Goal: Task Accomplishment & Management: Manage account settings

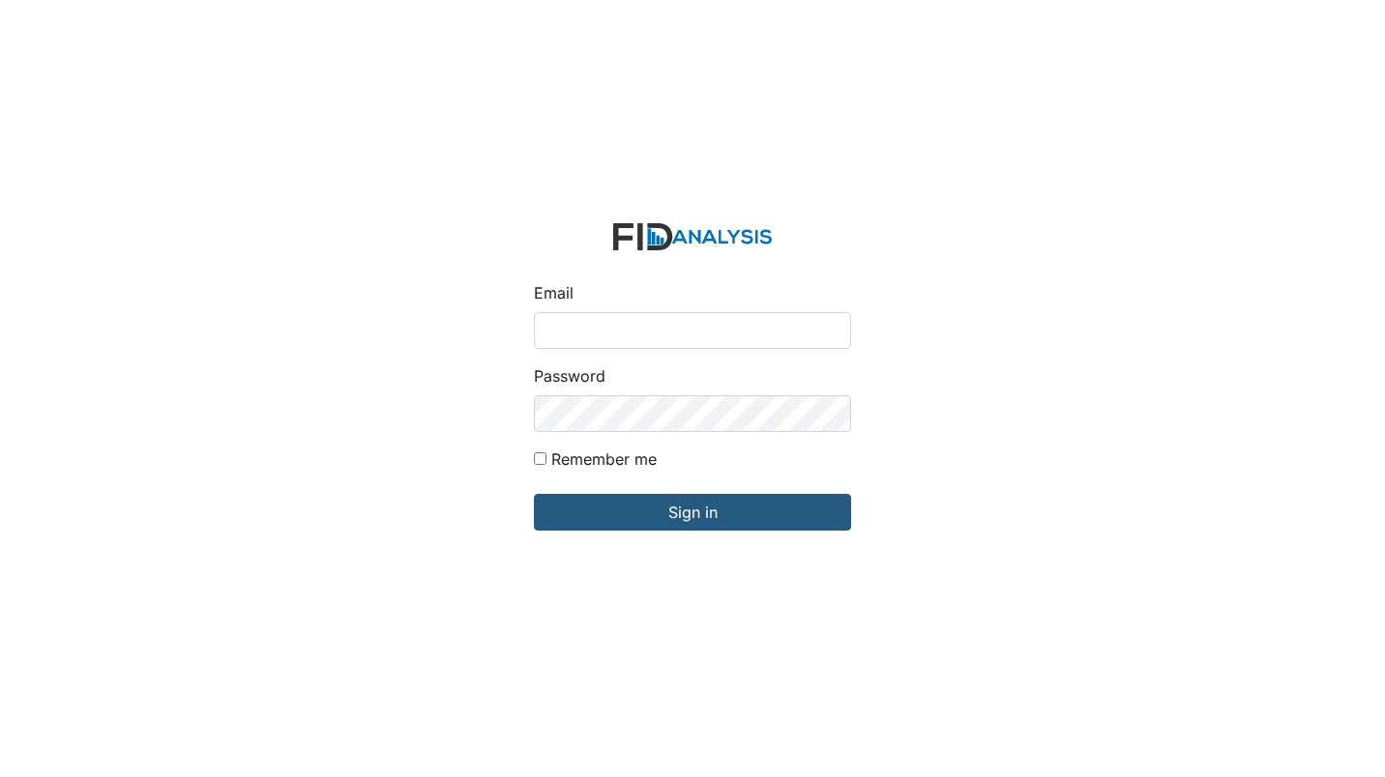
type input "[EMAIL_ADDRESS][DOMAIN_NAME]"
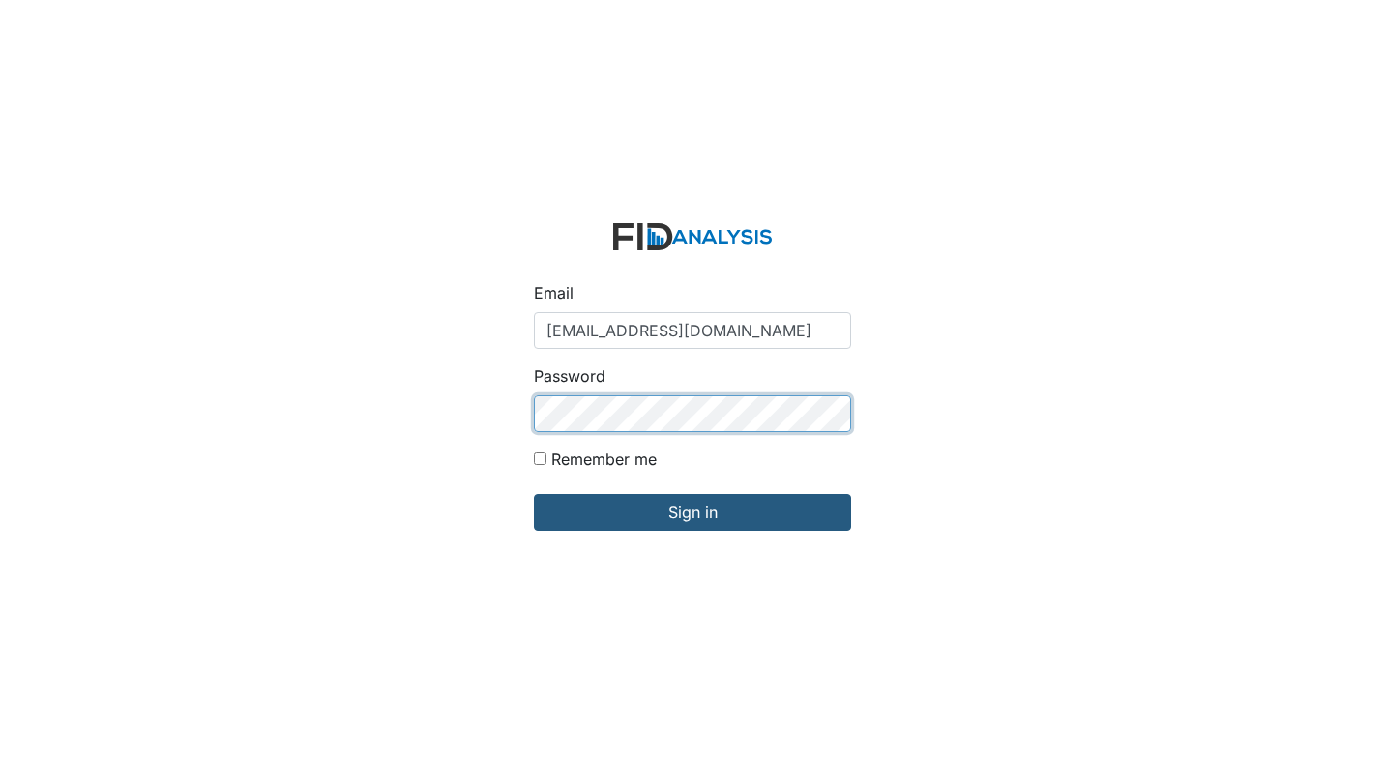
click at [534, 494] on input "Sign in" at bounding box center [692, 512] width 317 height 37
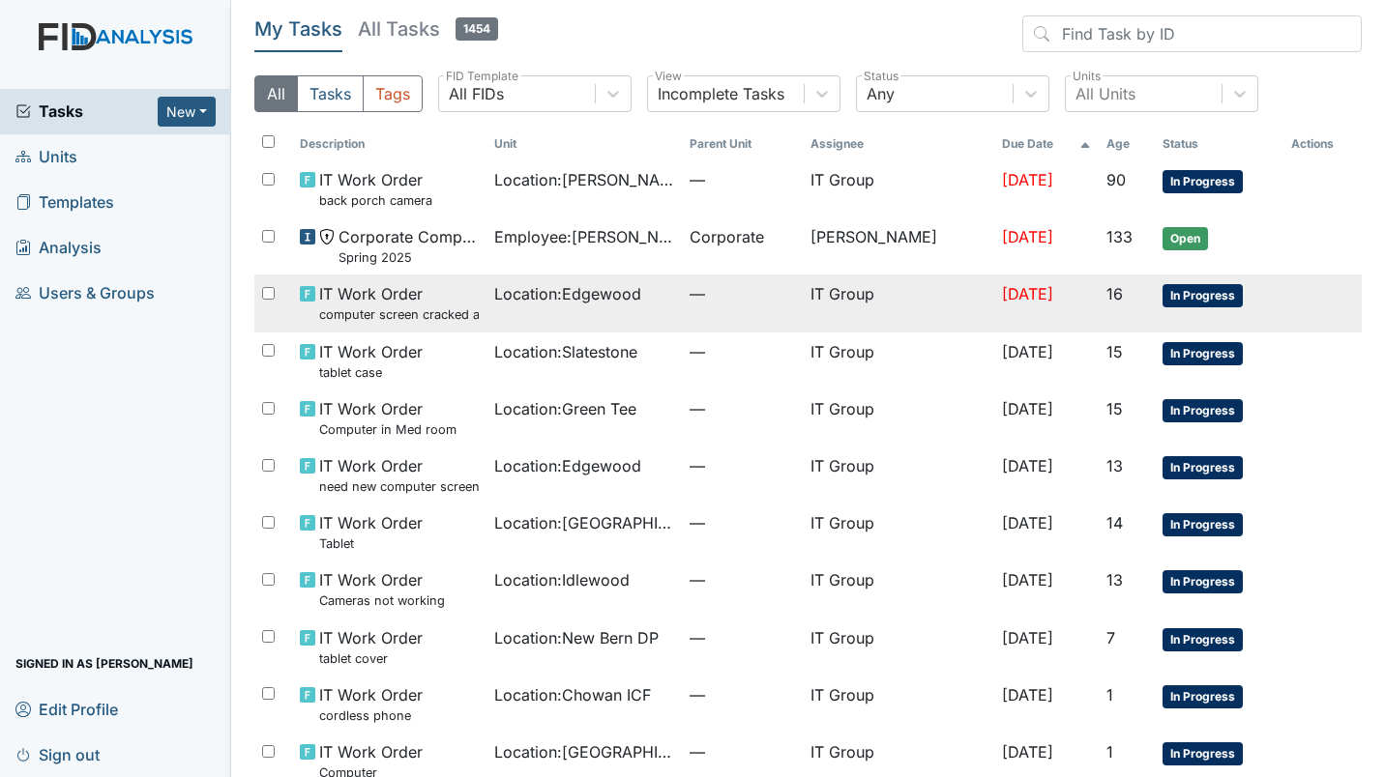
click at [405, 307] on small "computer screen cracked and not working need new one" at bounding box center [399, 315] width 161 height 18
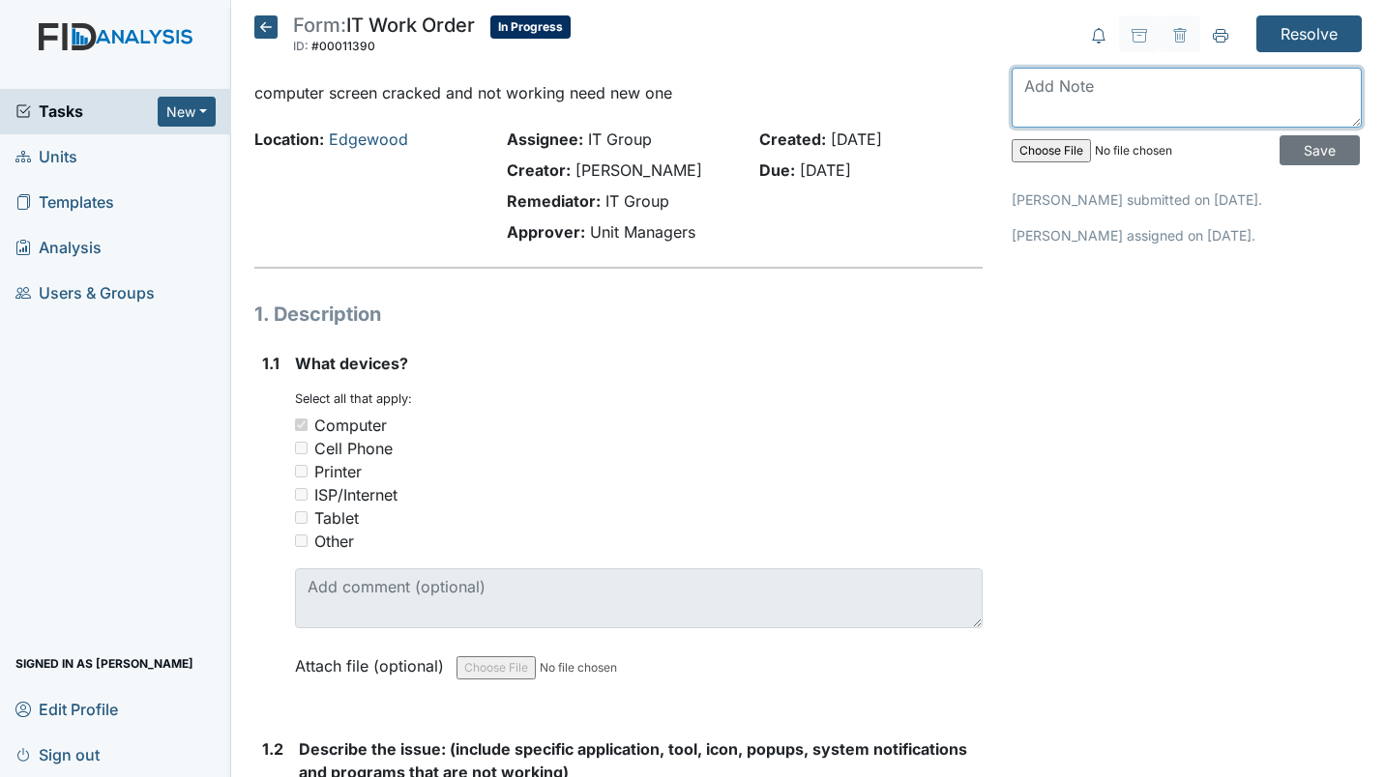
click at [1056, 116] on textarea at bounding box center [1187, 98] width 350 height 60
type textarea "Replaced Med Room PC with BeeLink."
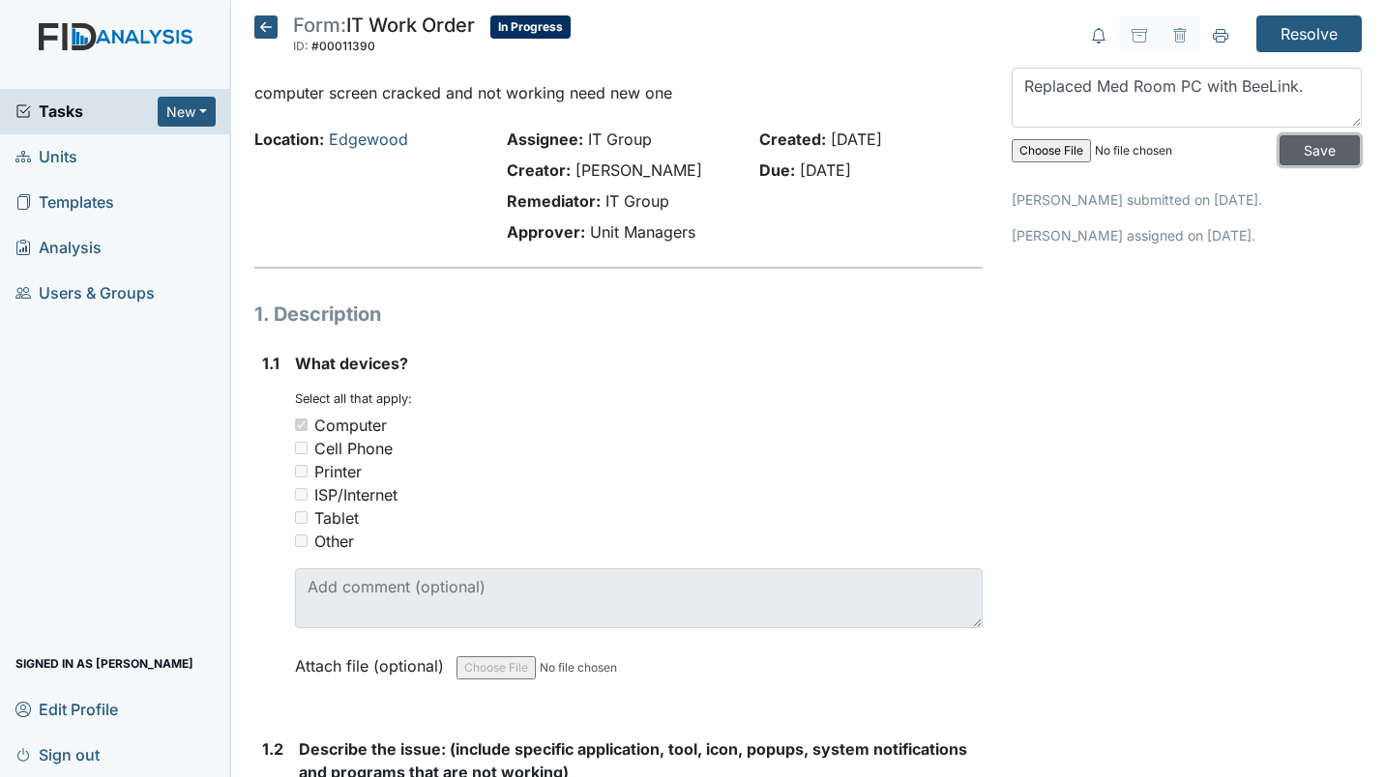
click at [1287, 156] on input "Save" at bounding box center [1319, 150] width 80 height 30
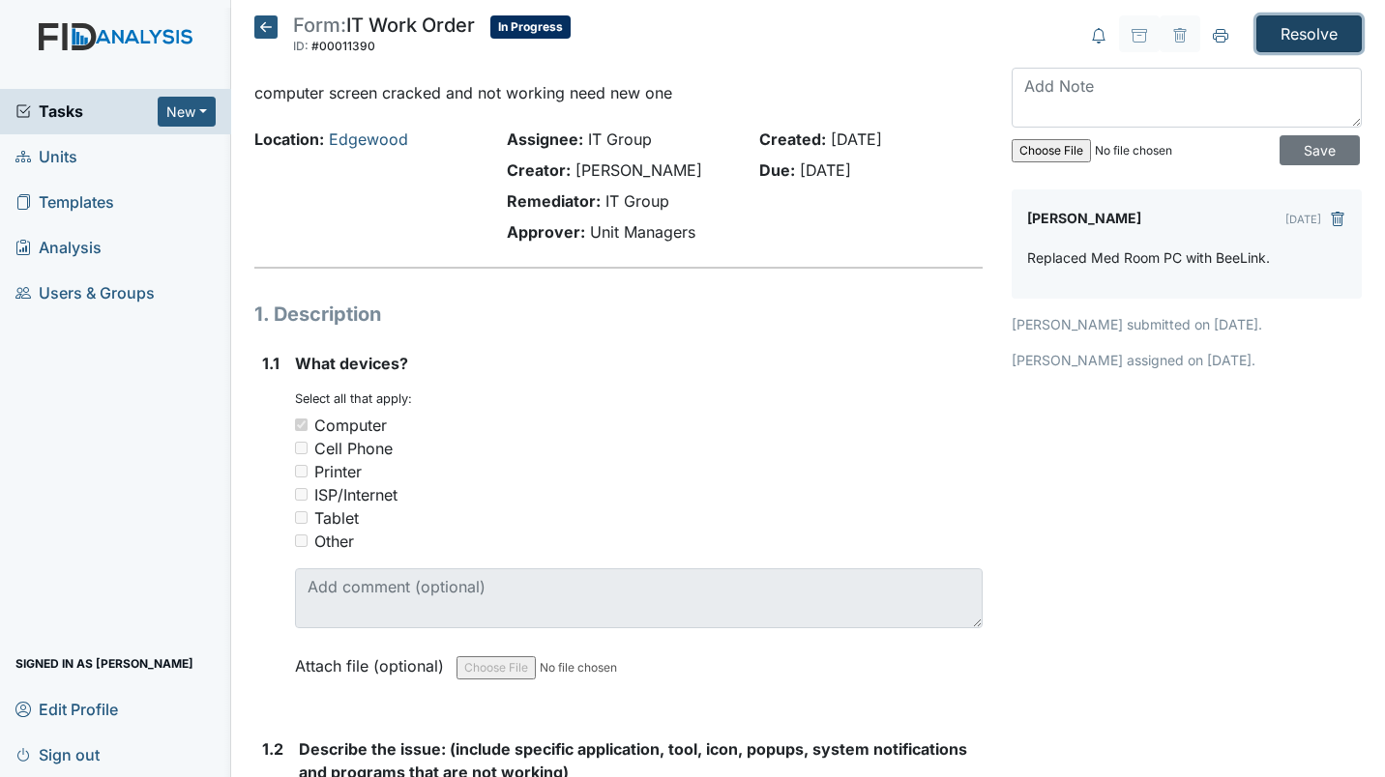
click at [1289, 35] on input "Resolve" at bounding box center [1308, 33] width 105 height 37
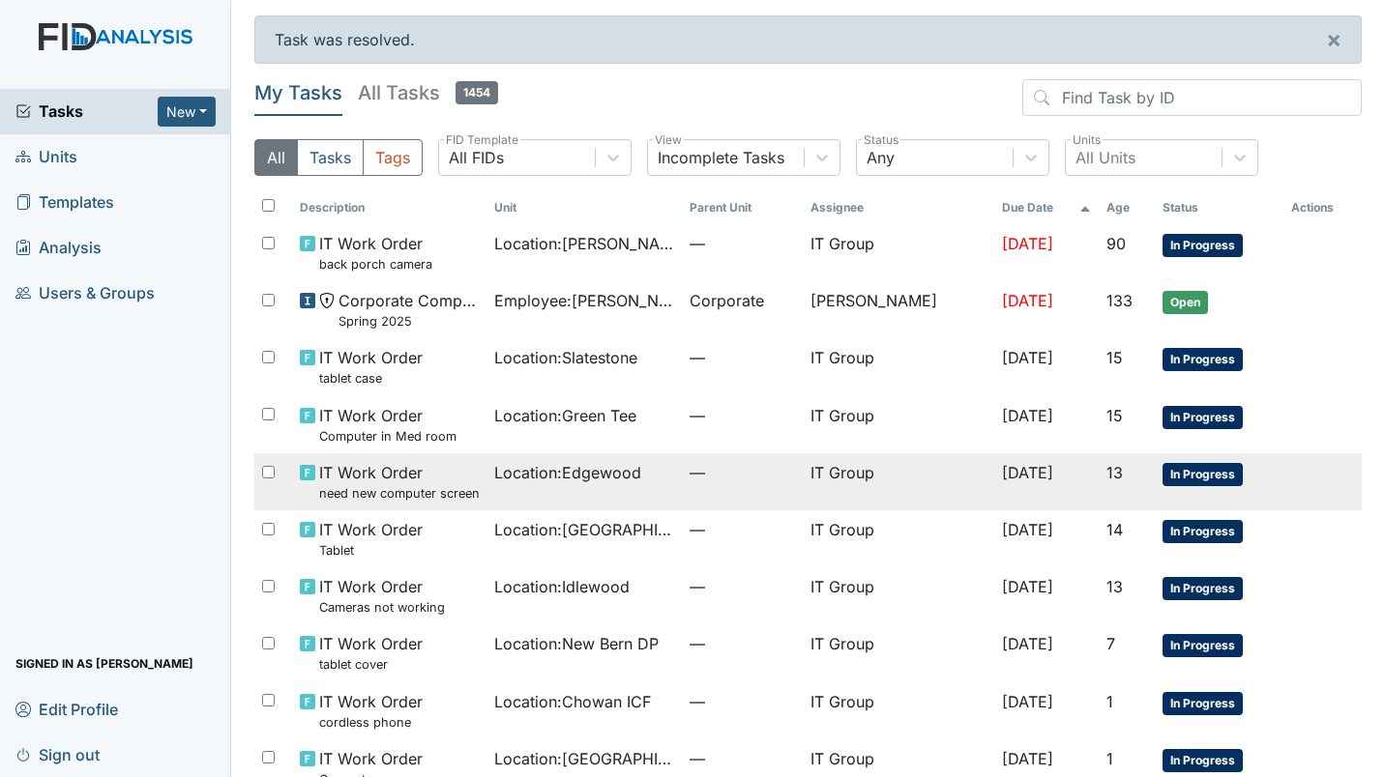
click at [598, 496] on td "Location : Edgewood" at bounding box center [583, 482] width 195 height 57
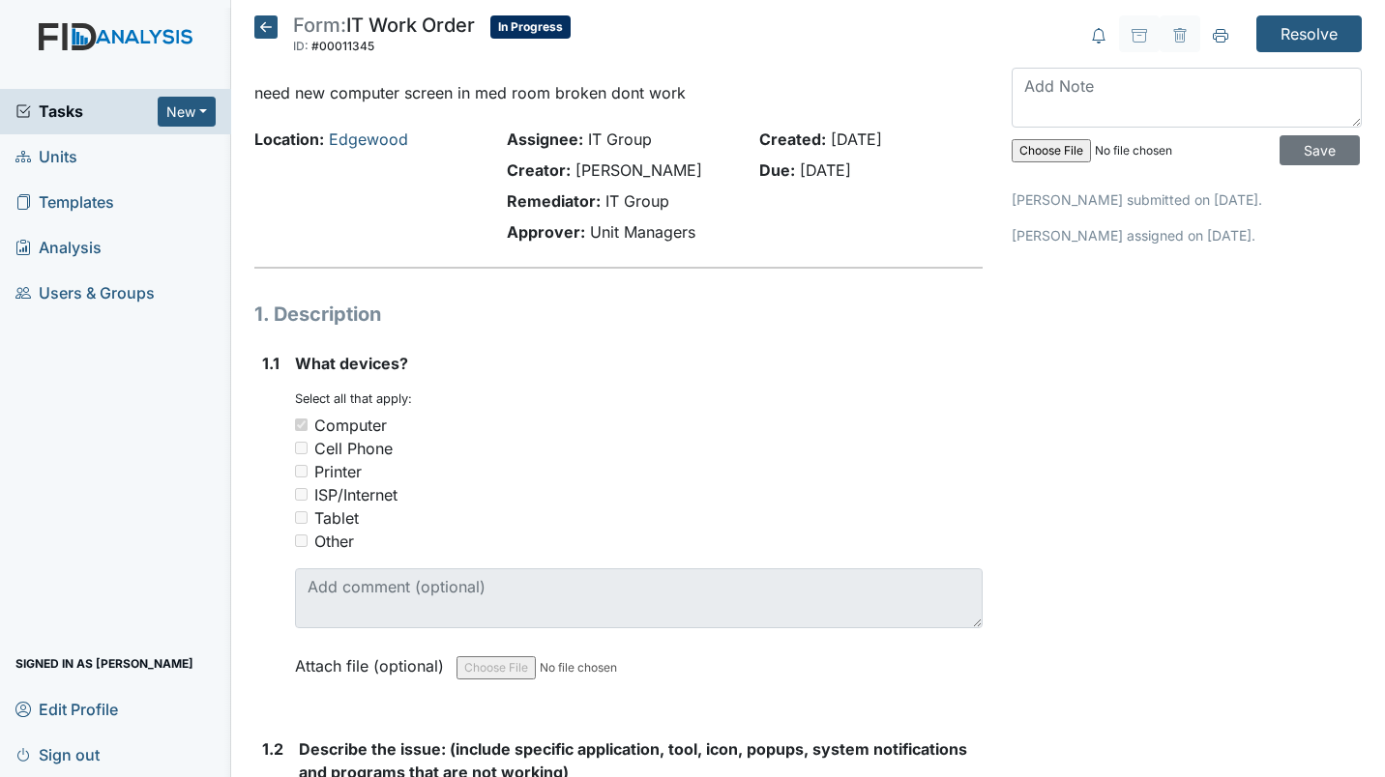
click at [1070, 132] on input "file" at bounding box center [1143, 151] width 263 height 46
click at [1155, 94] on textarea at bounding box center [1187, 98] width 350 height 60
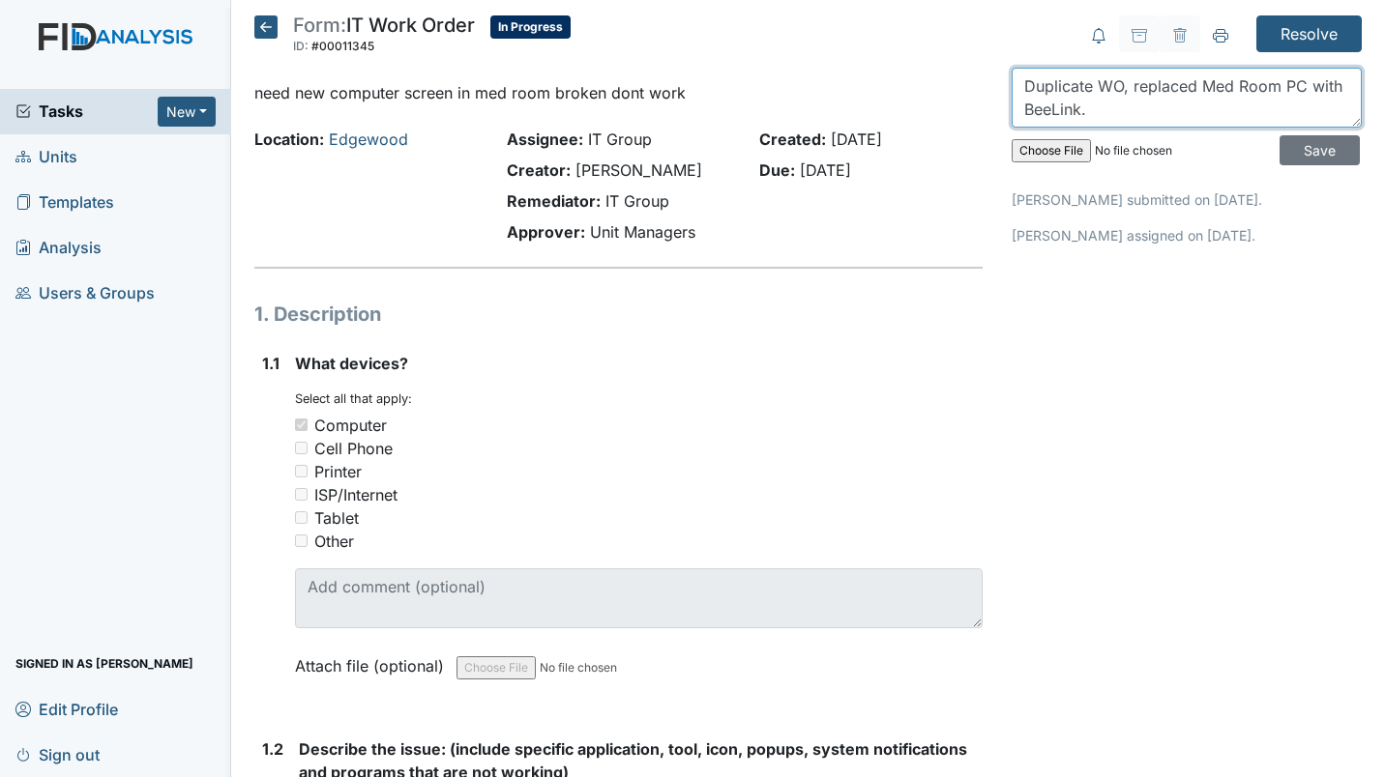
type textarea "Duplicate WO, replaced Med Room PC with BeeLink."
click at [1012, 128] on input "file" at bounding box center [1143, 151] width 263 height 46
click at [1326, 151] on input "Save" at bounding box center [1319, 150] width 80 height 30
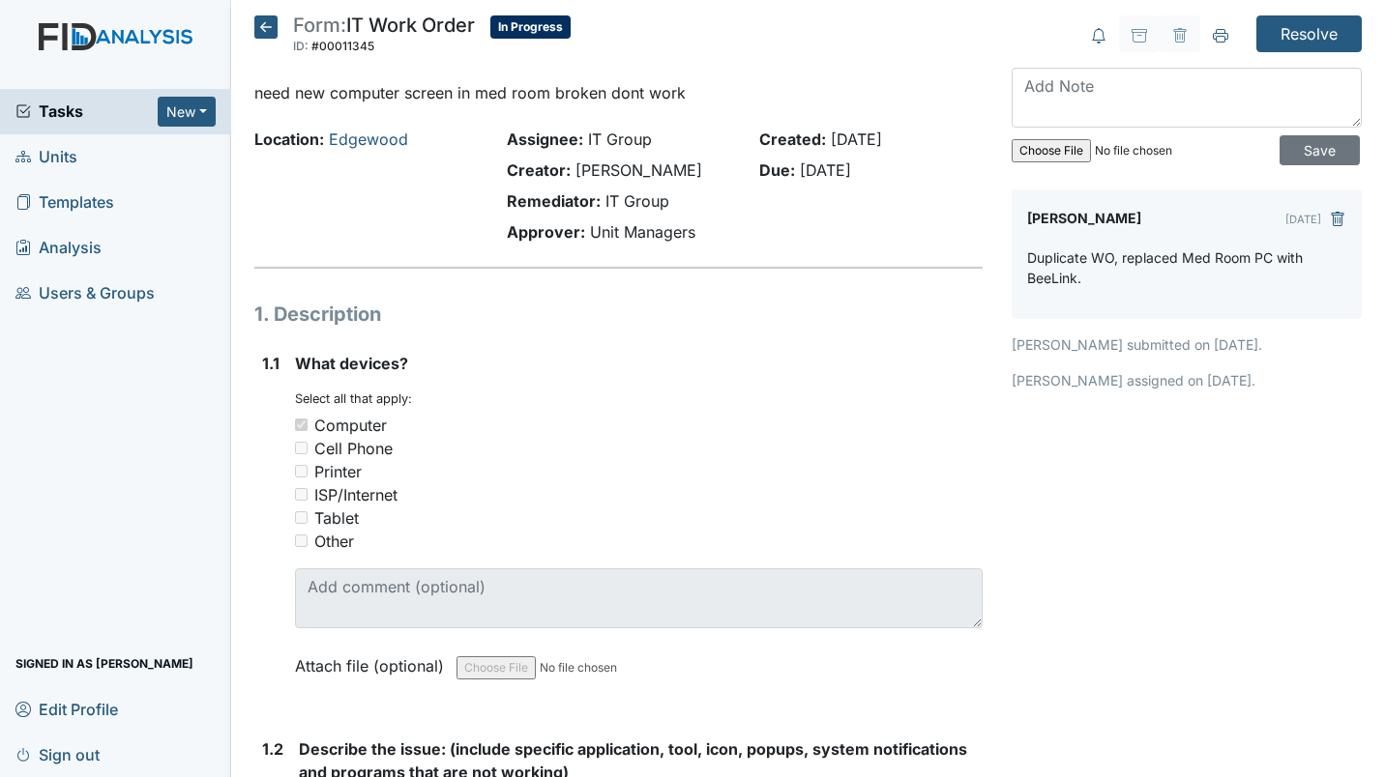
click at [270, 26] on icon at bounding box center [265, 26] width 23 height 23
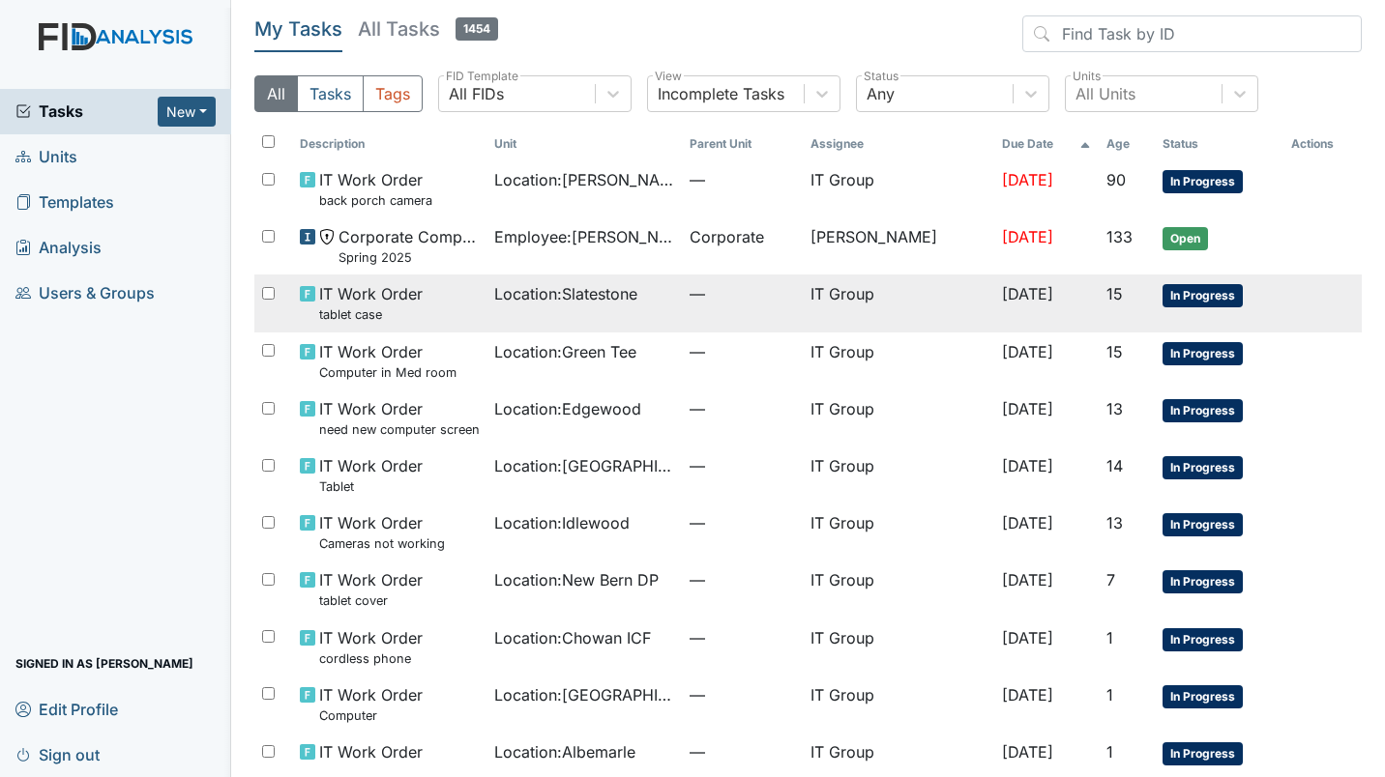
click at [642, 302] on div "Location : Slatestone" at bounding box center [584, 293] width 180 height 23
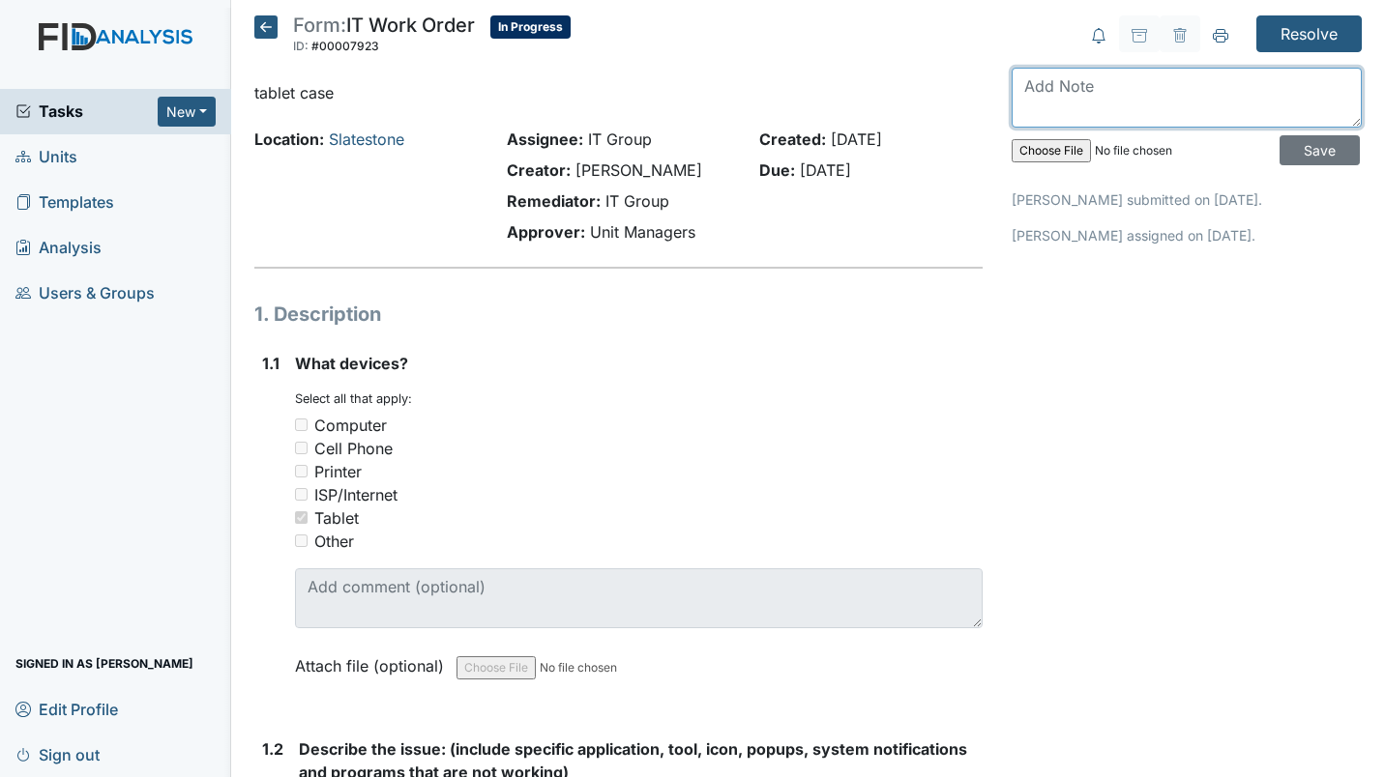
click at [1076, 79] on textarea at bounding box center [1187, 98] width 350 height 60
type textarea "r"
type textarea "Replaced case."
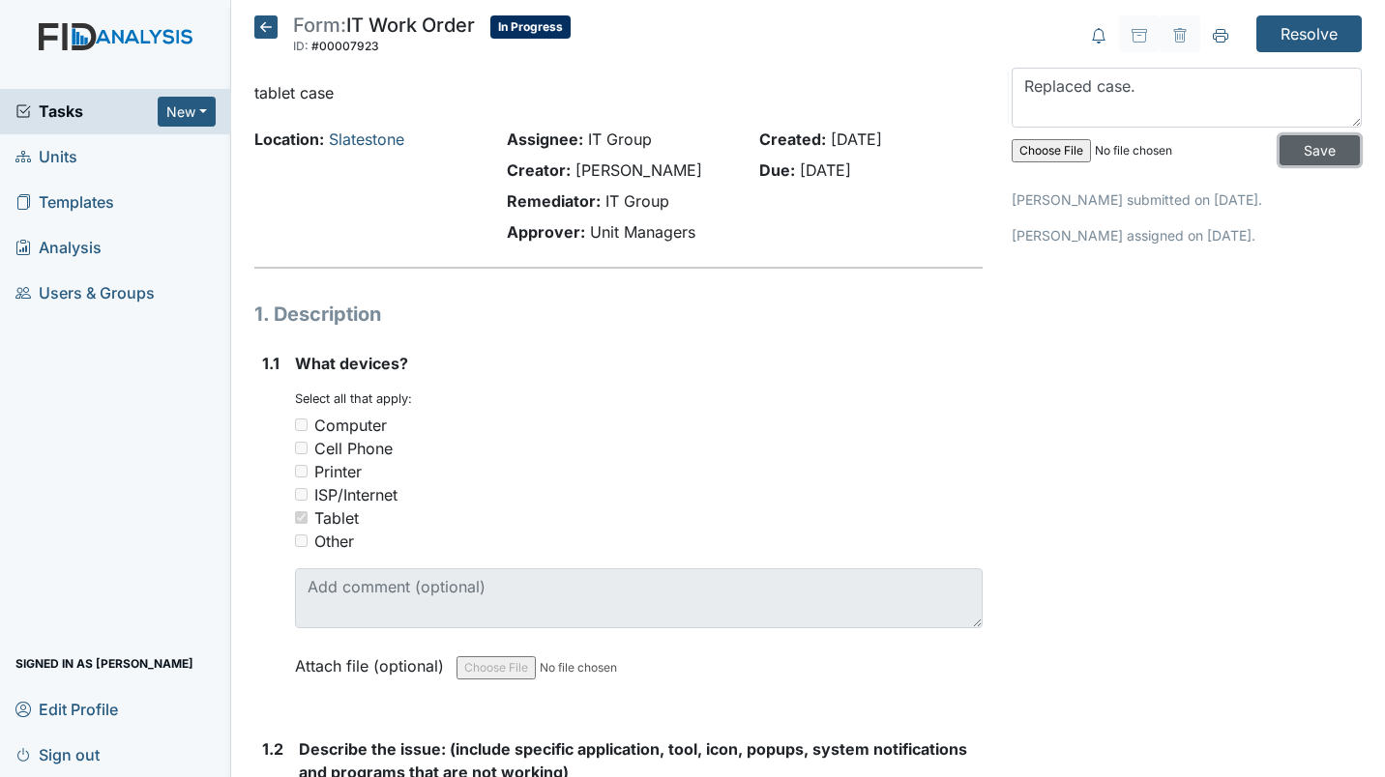
click at [1279, 149] on input "Save" at bounding box center [1319, 150] width 80 height 30
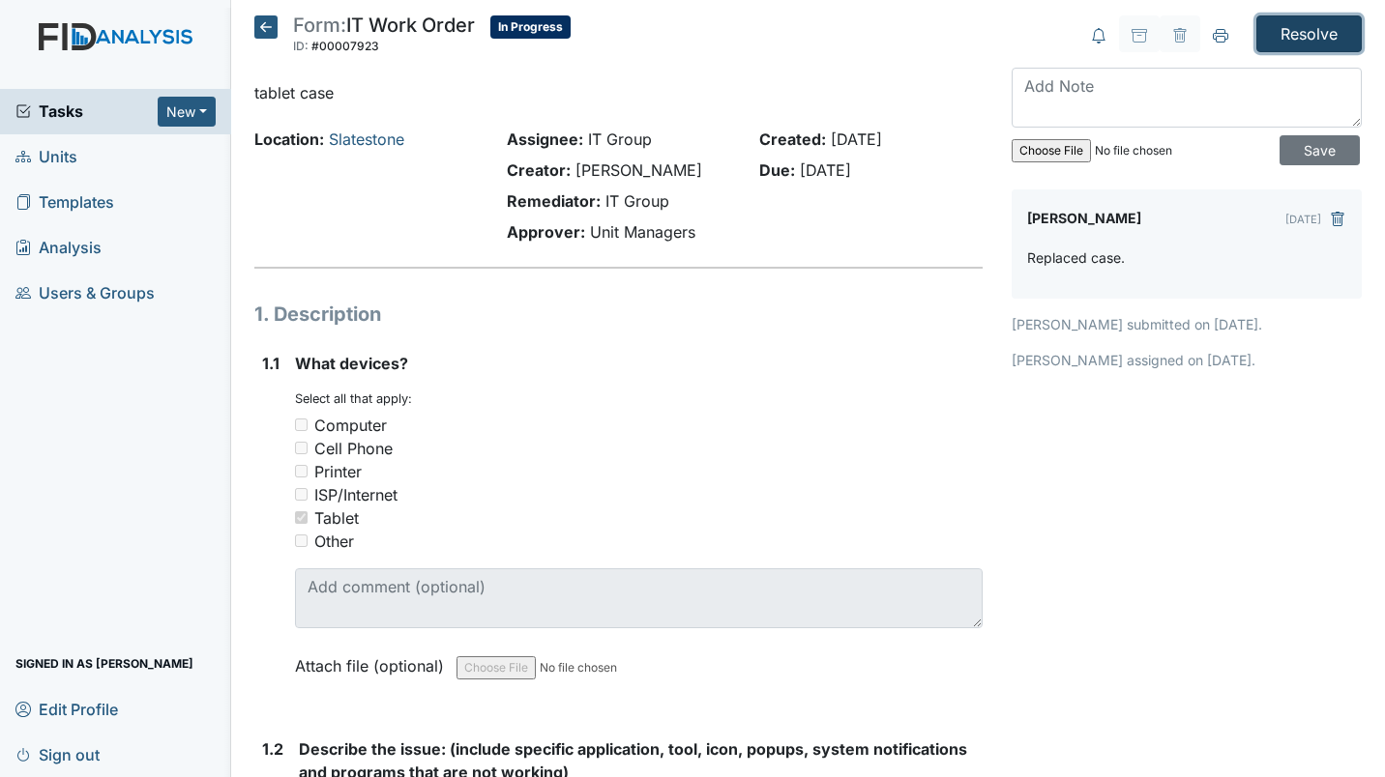
click at [1262, 29] on input "Resolve" at bounding box center [1308, 33] width 105 height 37
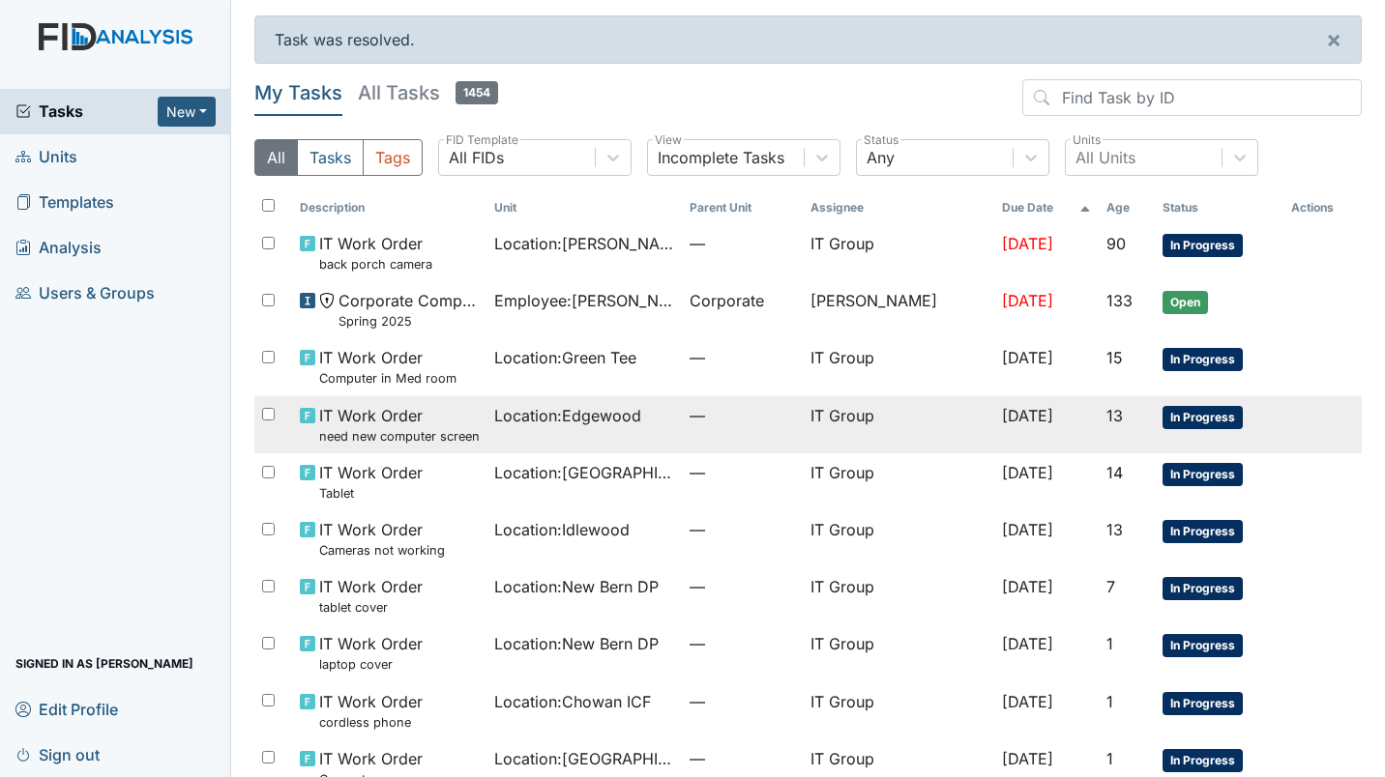
click at [551, 432] on td "Location : [GEOGRAPHIC_DATA]" at bounding box center [583, 424] width 195 height 57
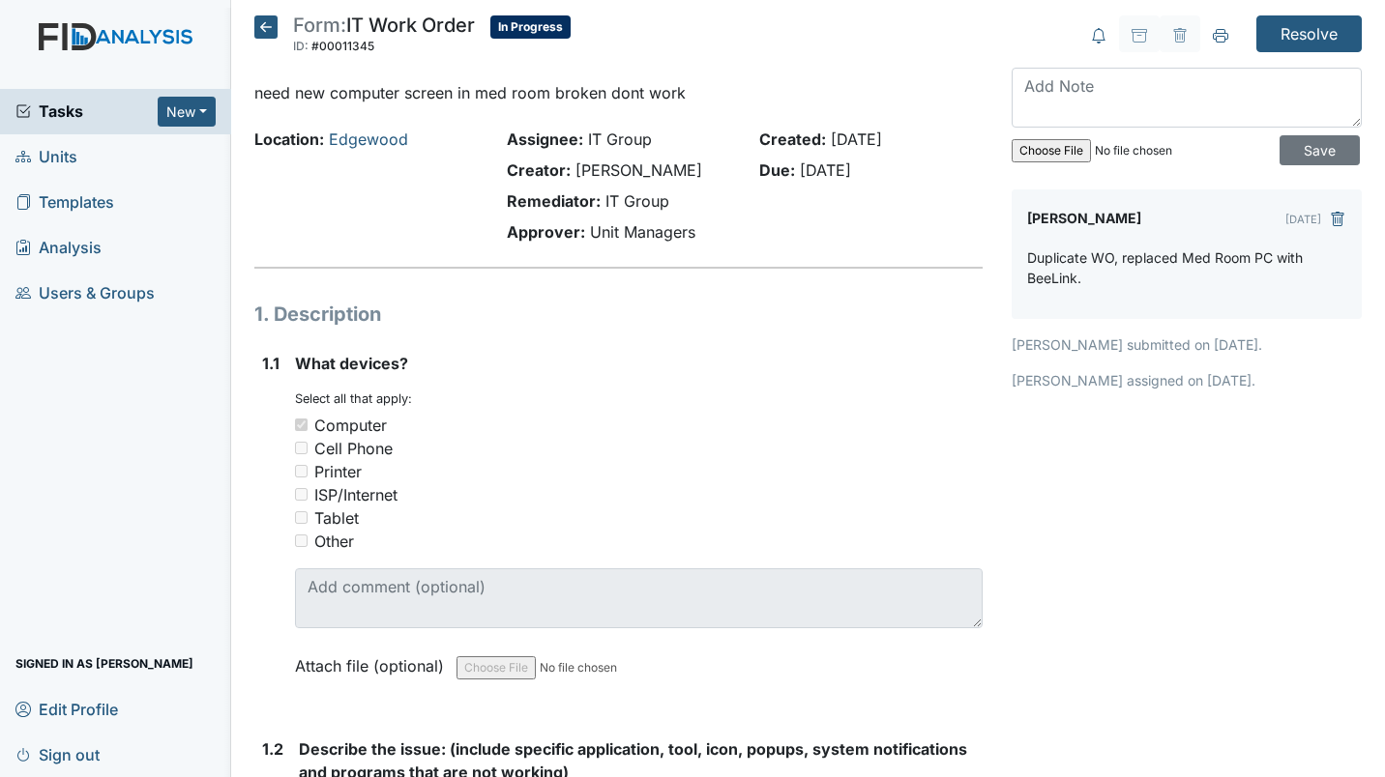
click at [1291, 41] on input "Resolve" at bounding box center [1308, 33] width 105 height 37
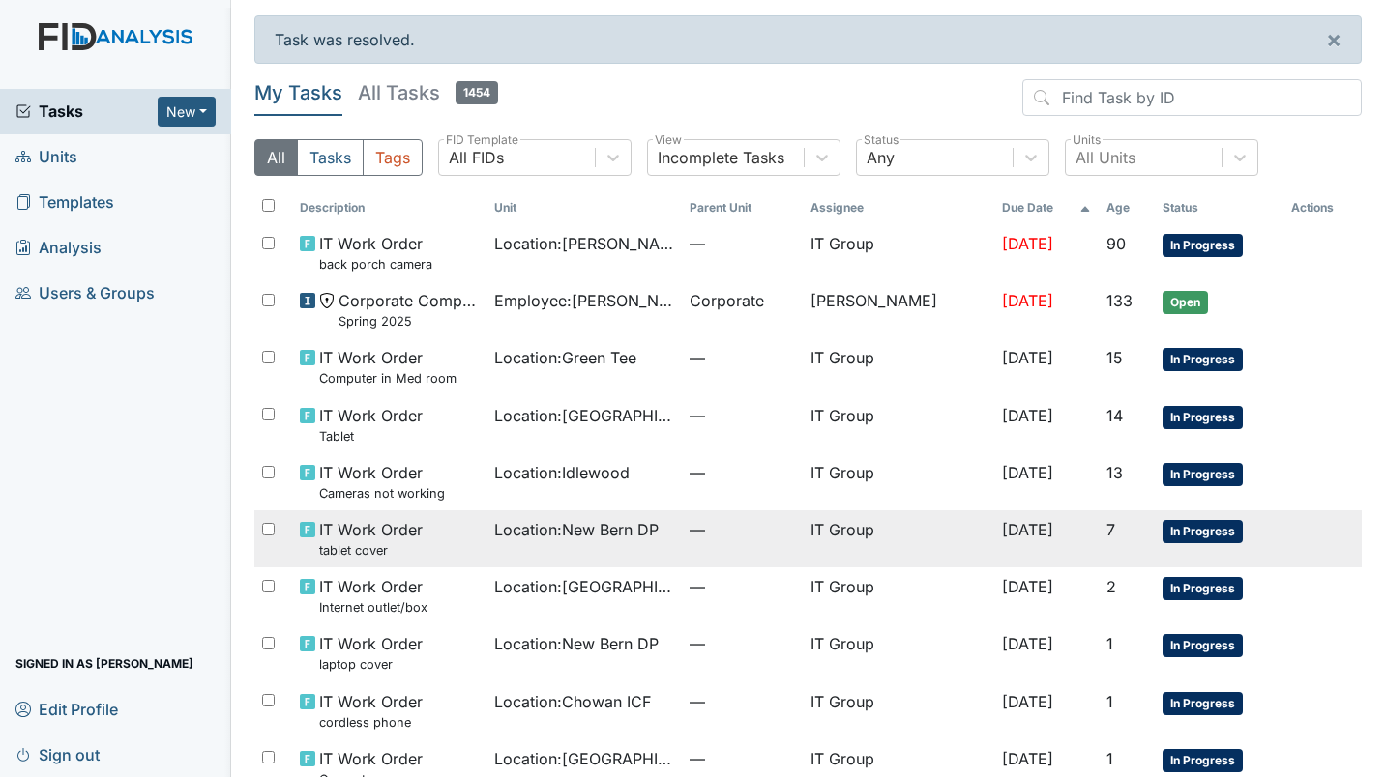
click at [560, 555] on td "Location : [GEOGRAPHIC_DATA] DP" at bounding box center [583, 539] width 195 height 57
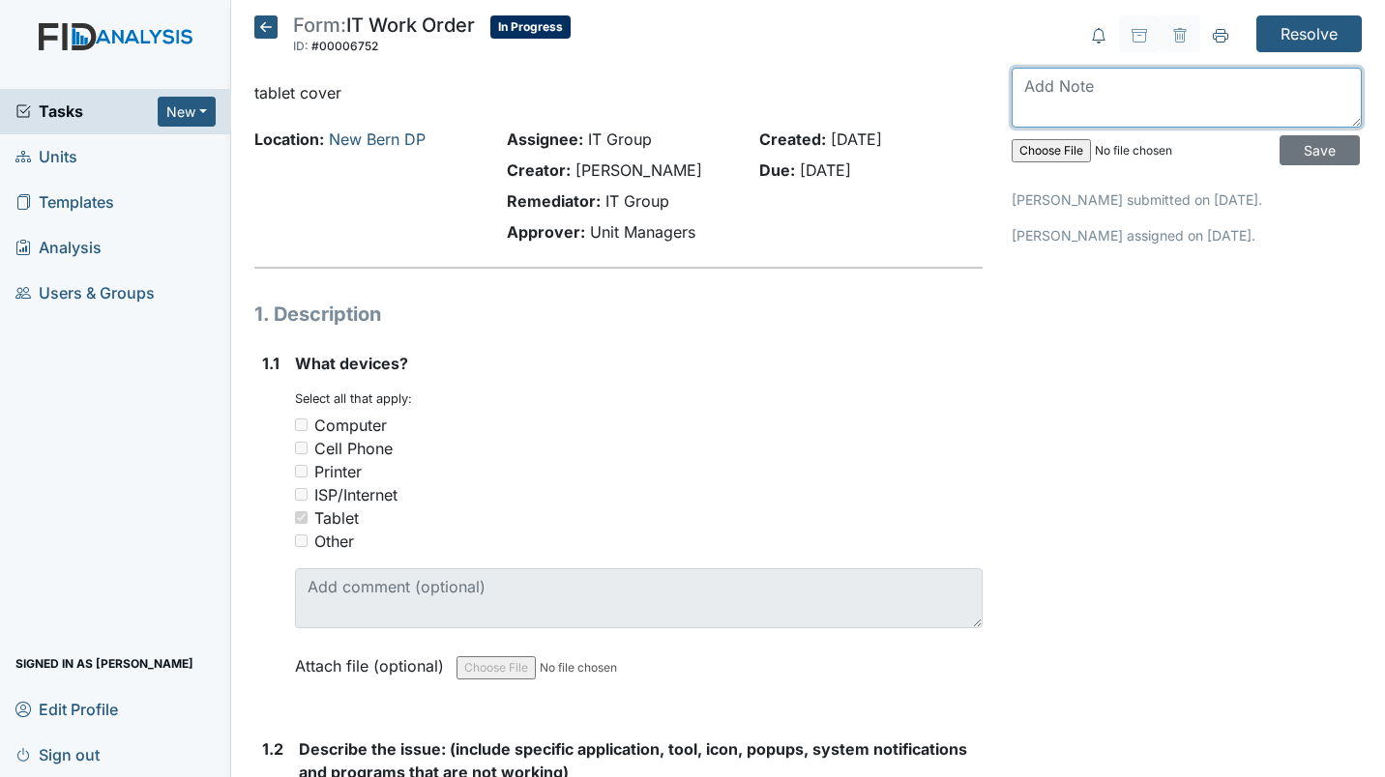
click at [1090, 102] on textarea at bounding box center [1187, 98] width 350 height 60
type textarea "Replaced Case."
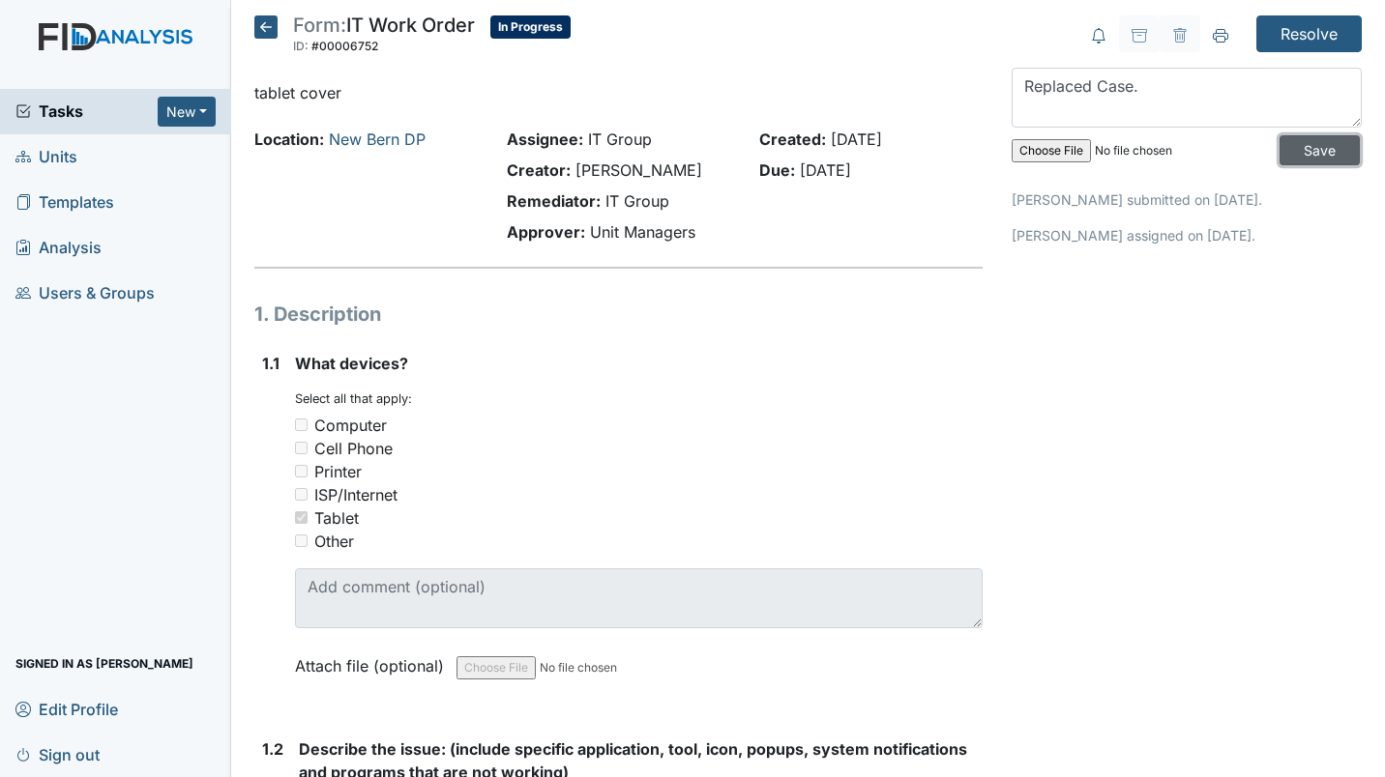
click at [1313, 150] on input "Save" at bounding box center [1319, 150] width 80 height 30
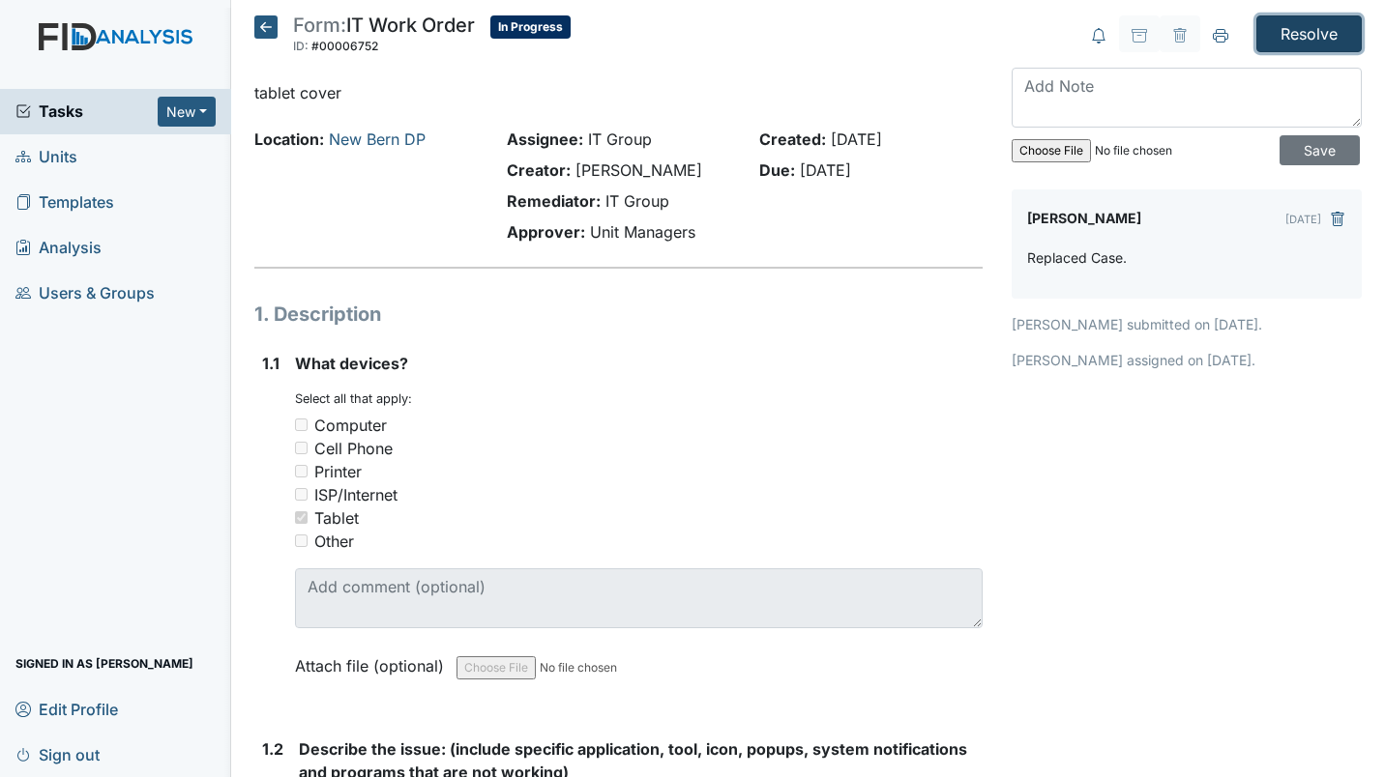
click at [1296, 32] on input "Resolve" at bounding box center [1308, 33] width 105 height 37
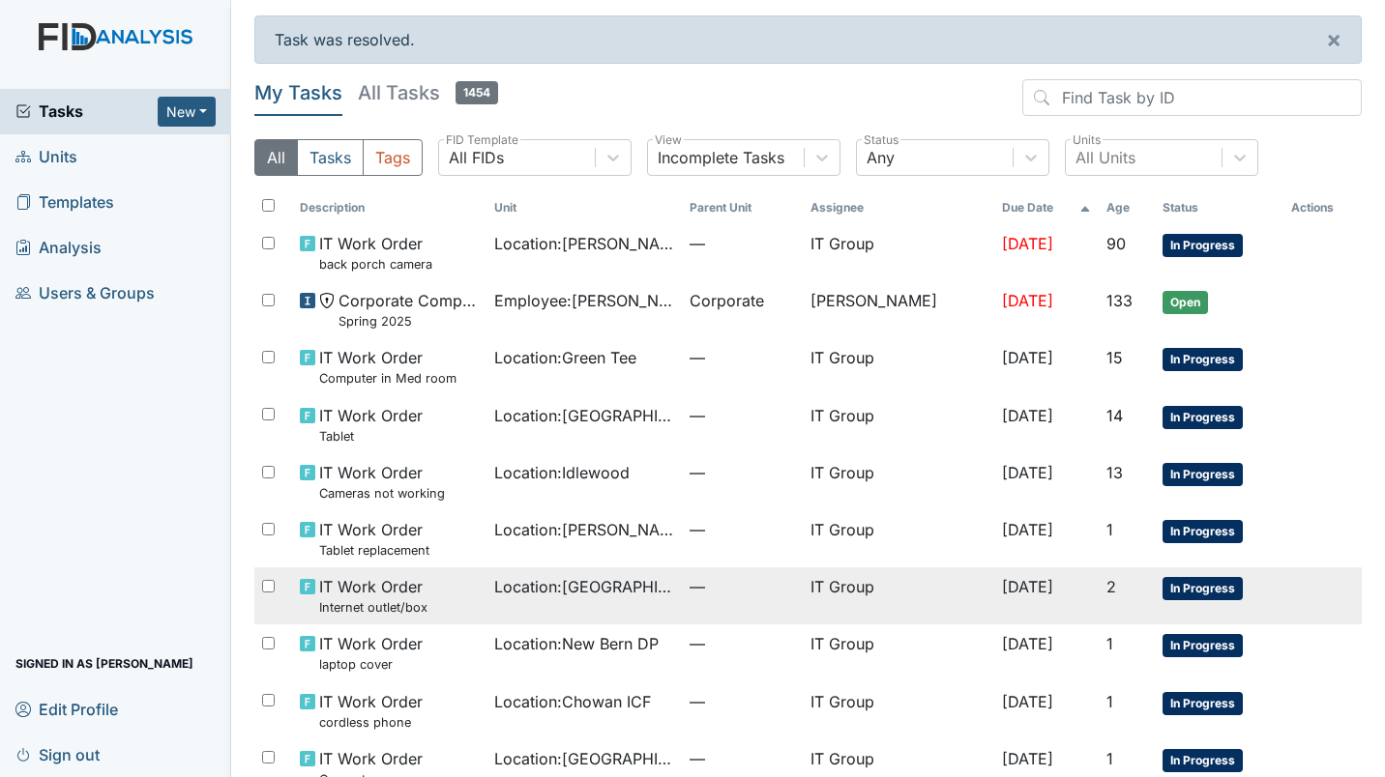
click at [631, 618] on td "Location : [GEOGRAPHIC_DATA]" at bounding box center [583, 596] width 195 height 57
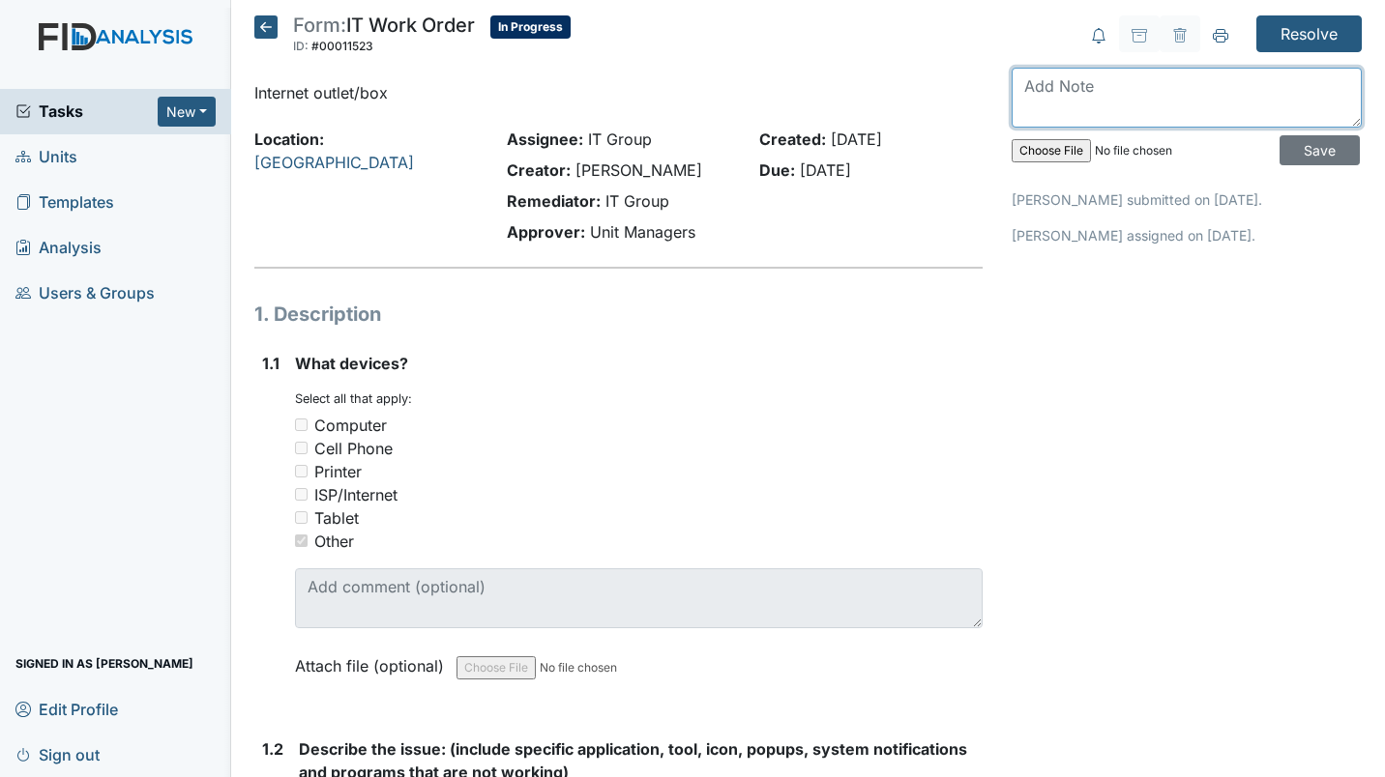
click at [1102, 88] on textarea at bounding box center [1187, 98] width 350 height 60
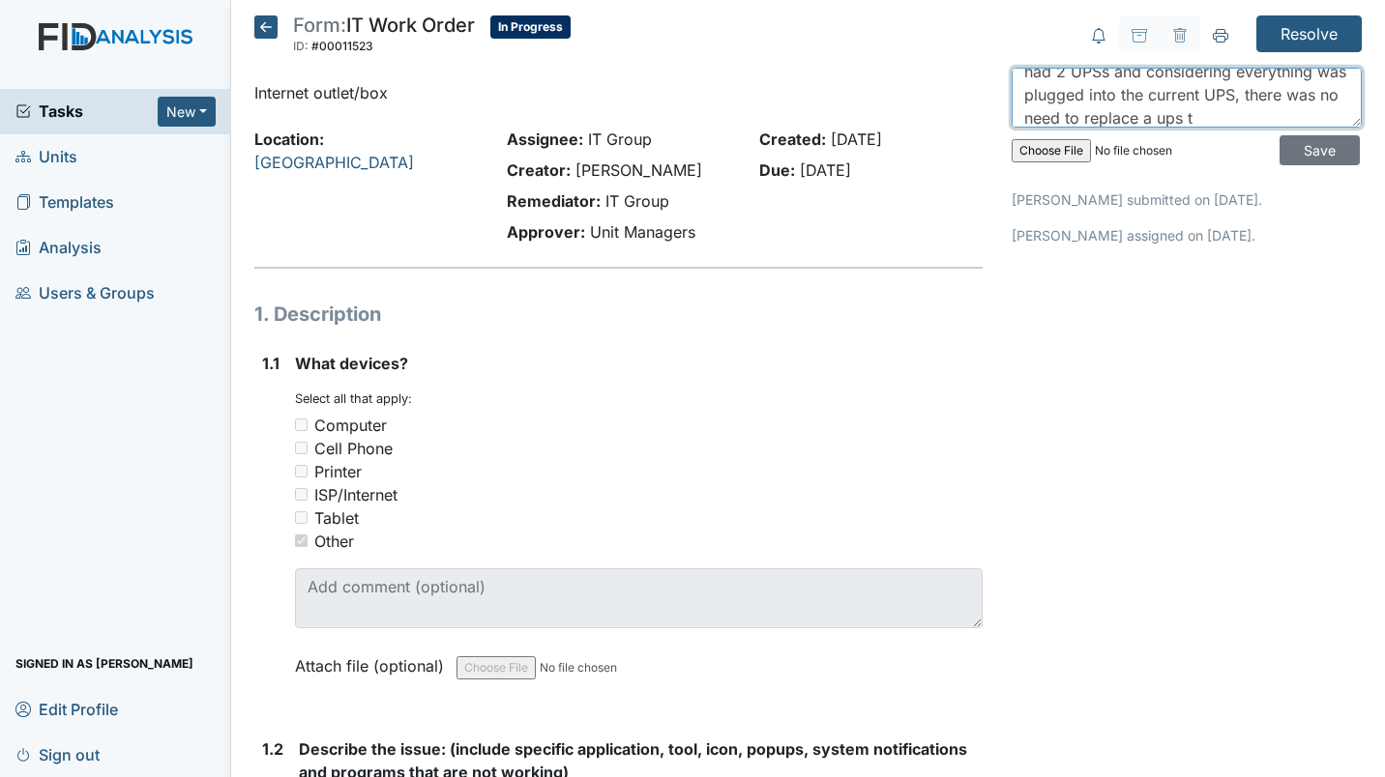
scroll to position [61, 0]
type textarea "Removed box that was there. Noticed they had 2 UPSs and considering everything …"
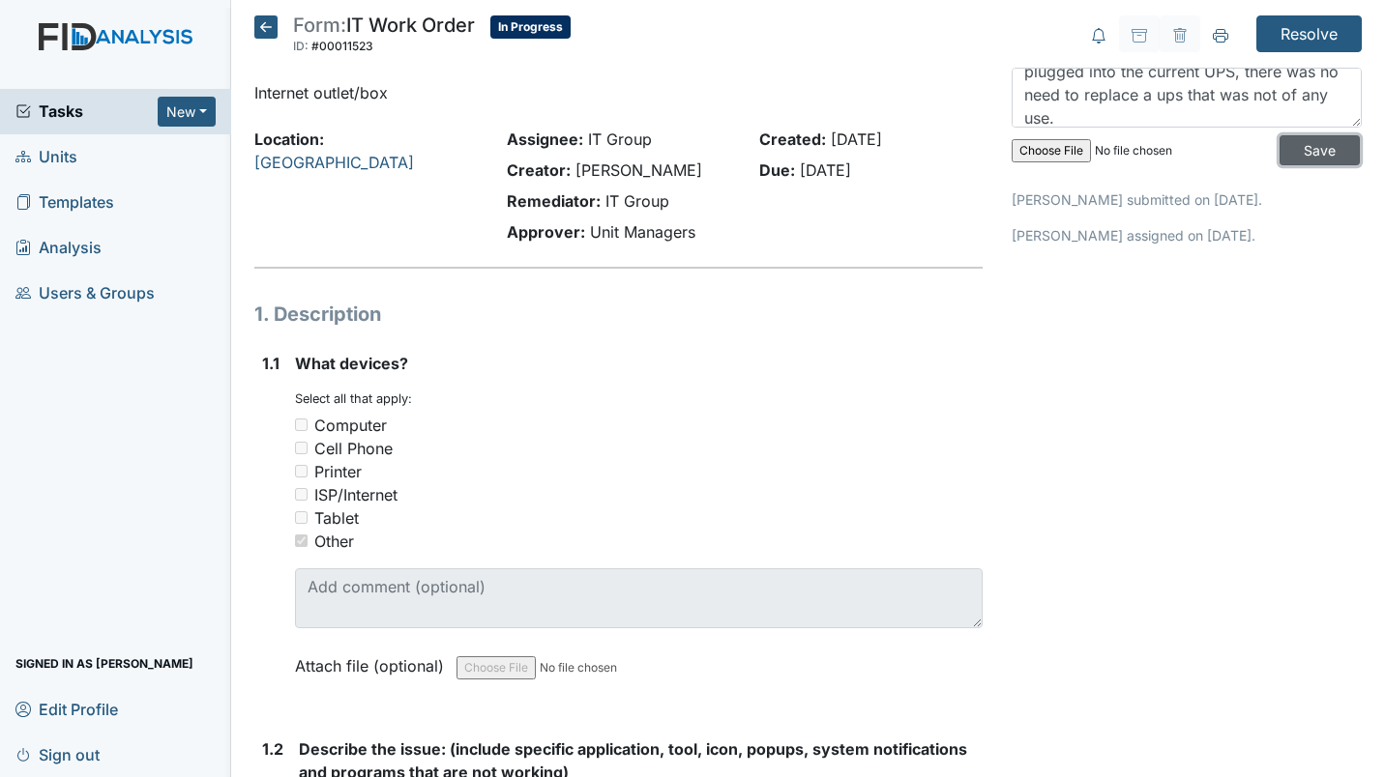
click at [1279, 141] on input "Save" at bounding box center [1319, 150] width 80 height 30
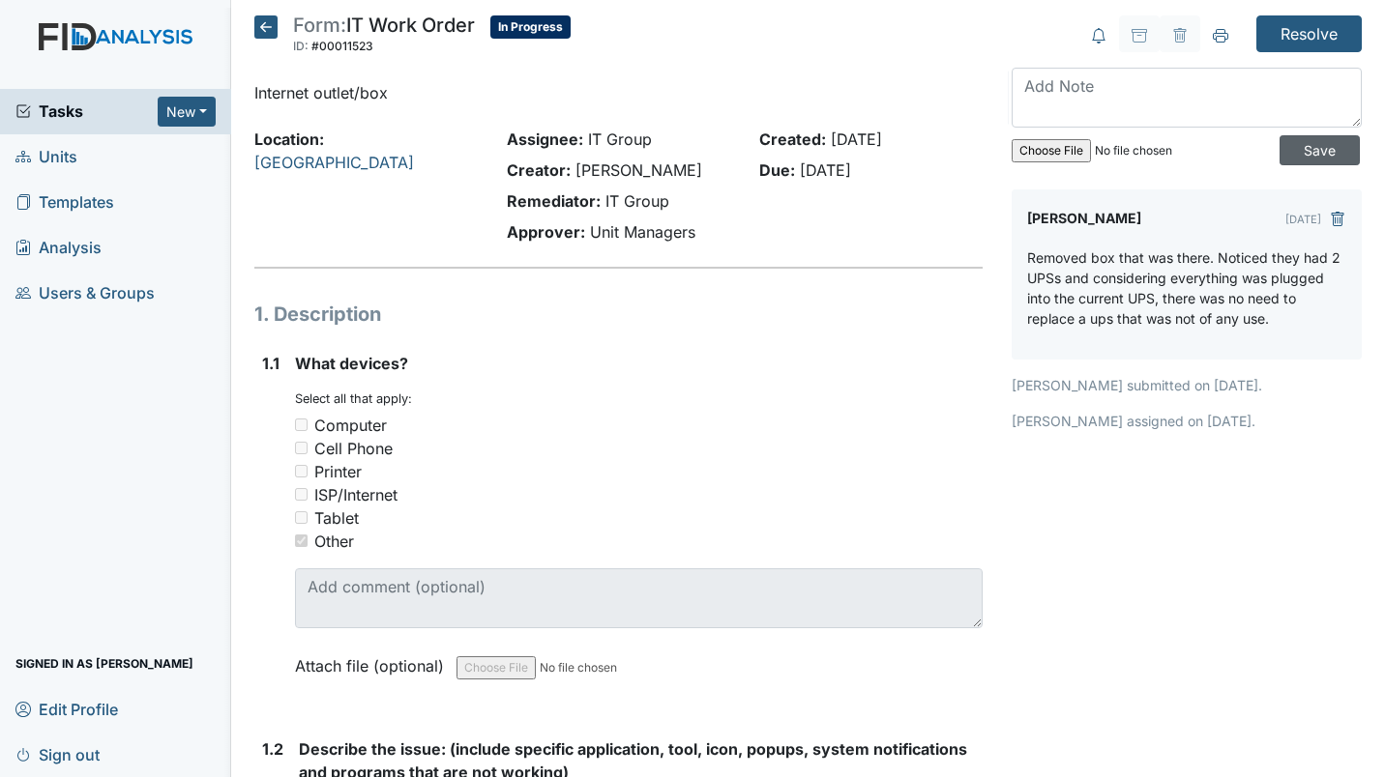
scroll to position [0, 0]
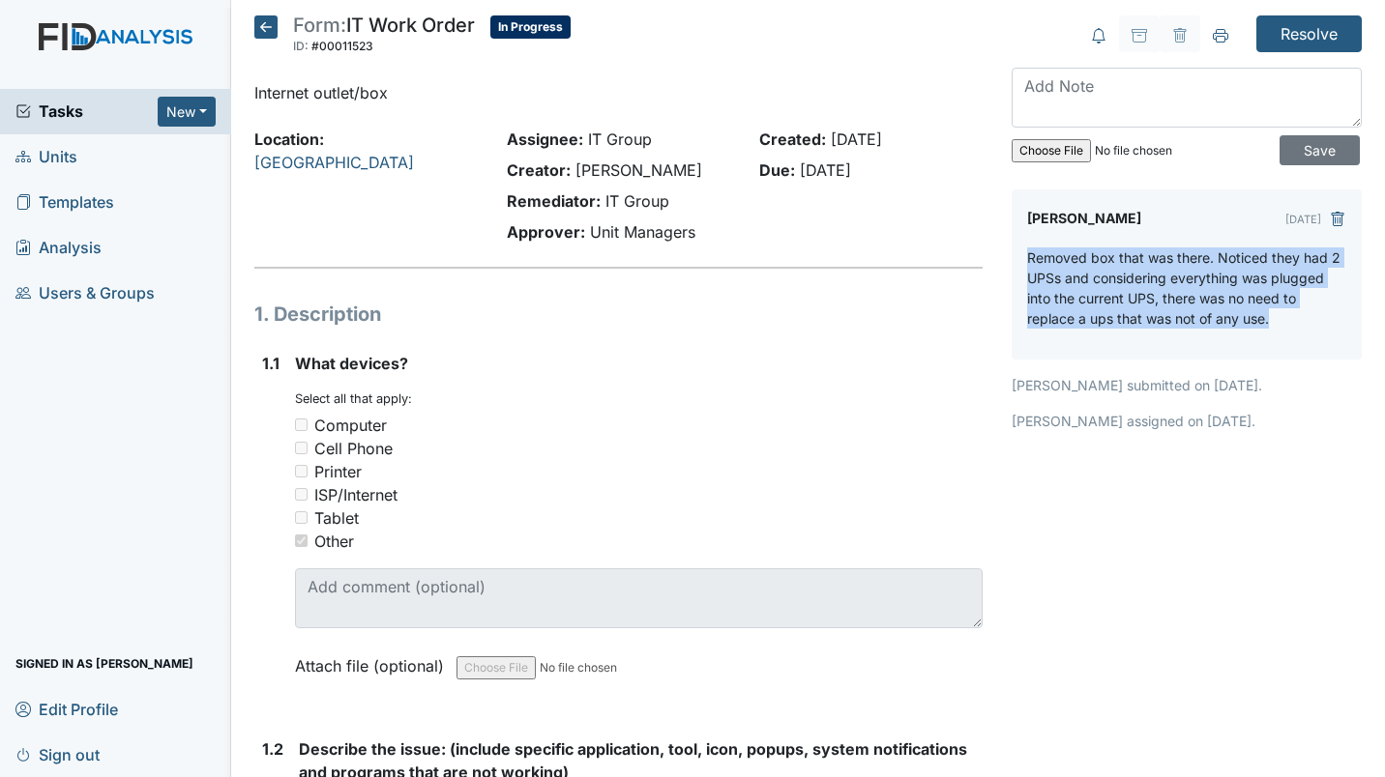
drag, startPoint x: 1284, startPoint y: 320, endPoint x: 1019, endPoint y: 255, distance: 272.8
click at [1027, 255] on p "Removed box that was there. Noticed they had 2 UPSs and considering everything …" at bounding box center [1186, 288] width 319 height 81
copy p "Removed box that was there. Noticed they had 2 UPSs and considering everything …"
click at [1331, 222] on icon "submit" at bounding box center [1337, 219] width 13 height 15
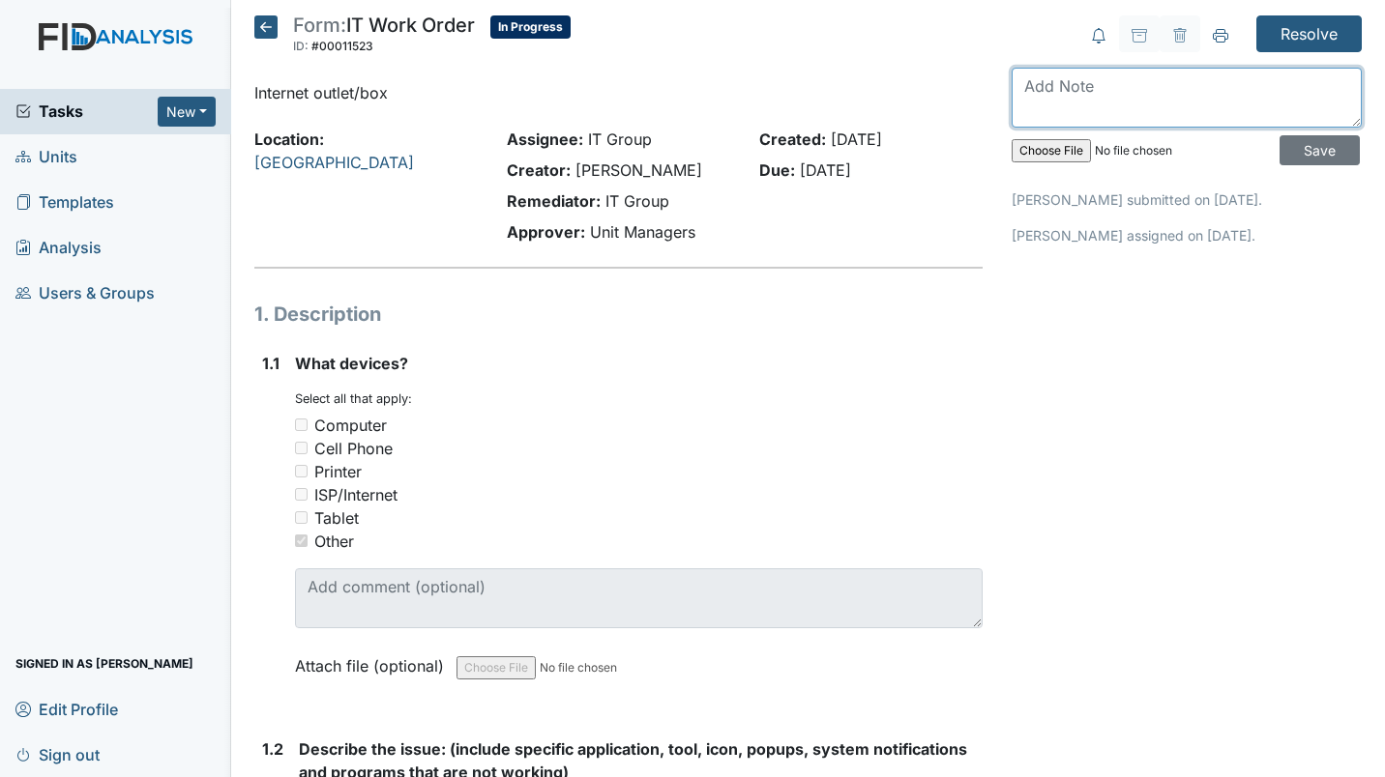
click at [1059, 95] on textarea at bounding box center [1187, 98] width 350 height 60
paste textarea "Removed box that was there. Noticed they had 2 UPSs and considering everything …"
click at [1242, 98] on textarea "They had 2 UPSs one was in use and the other wasn't. Removed UPS that at fault." at bounding box center [1187, 98] width 350 height 60
type textarea "They had 2 UPSs one was in use, and the other wasn't. Removed UPS that at fault."
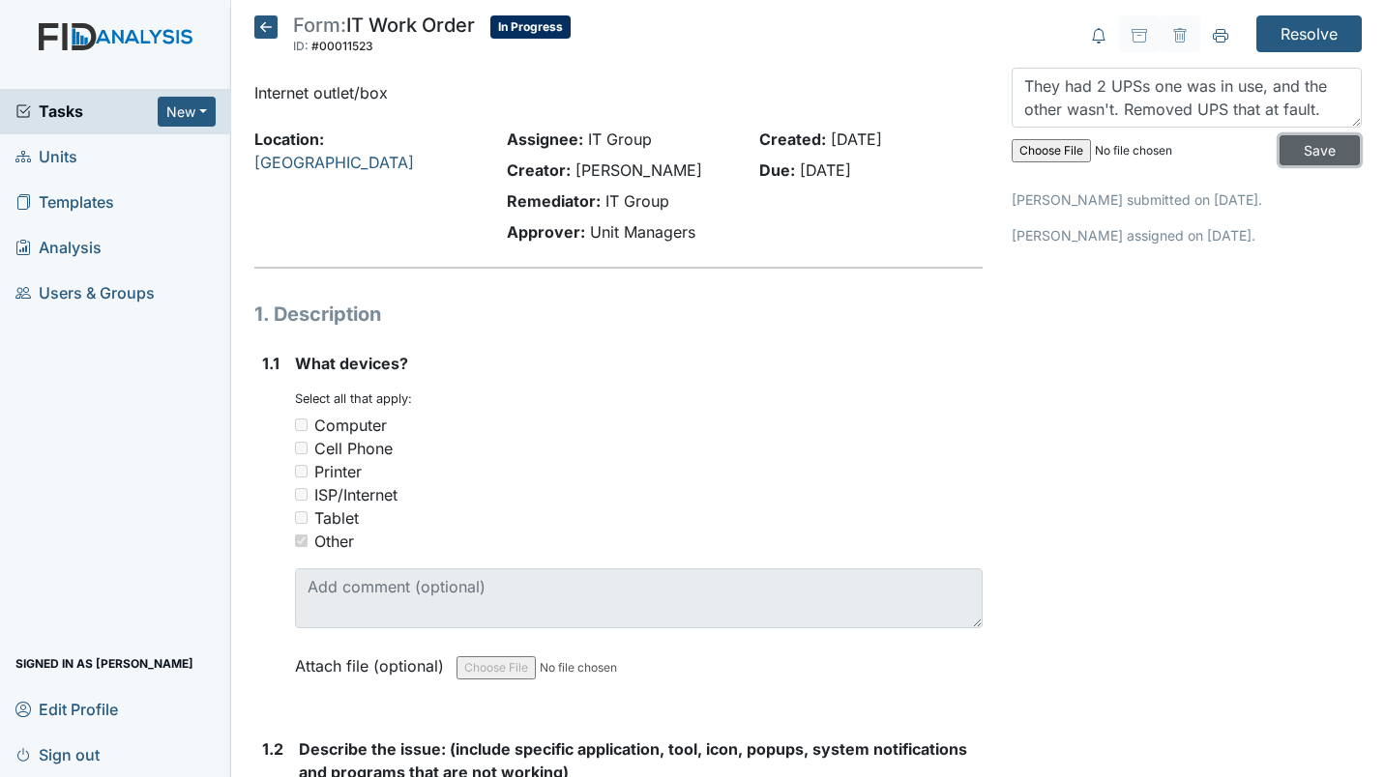
click at [1282, 152] on input "Save" at bounding box center [1319, 150] width 80 height 30
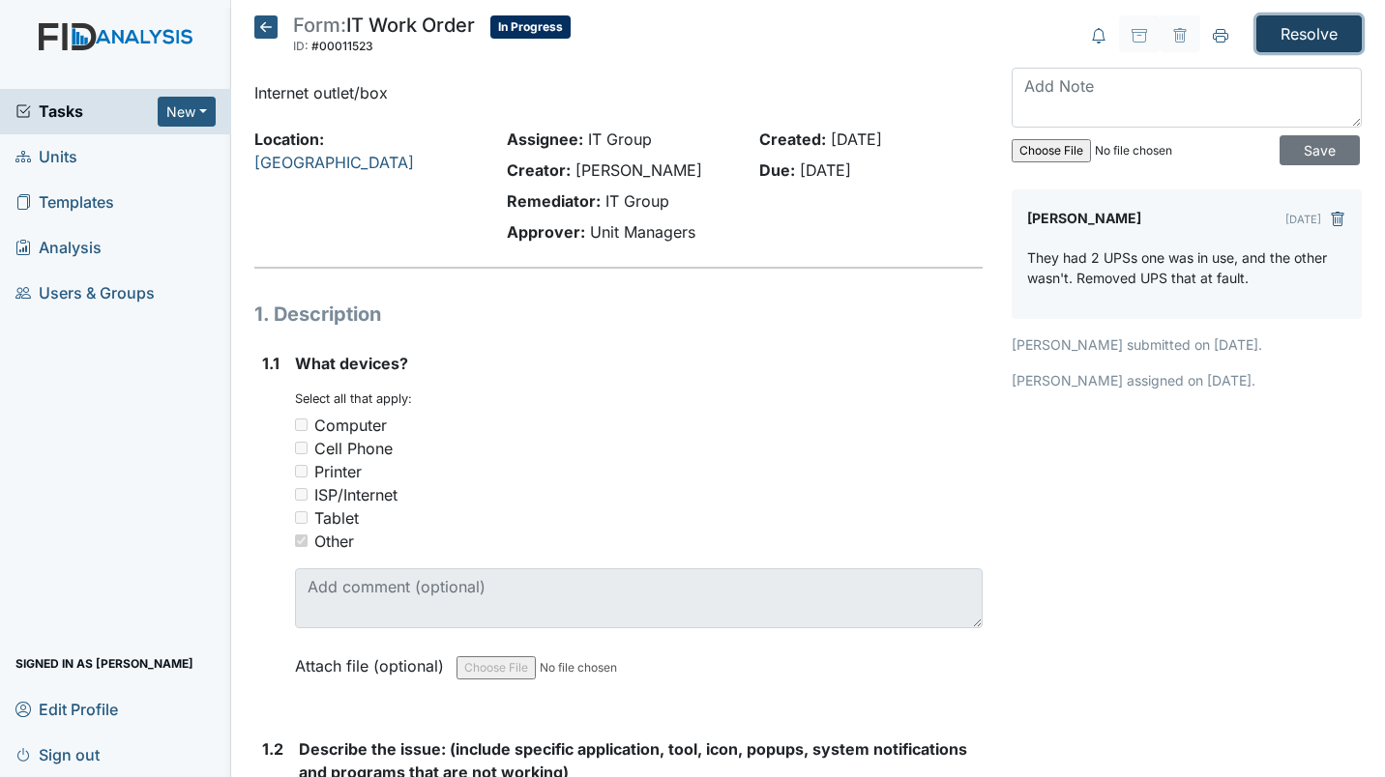
click at [1287, 39] on input "Resolve" at bounding box center [1308, 33] width 105 height 37
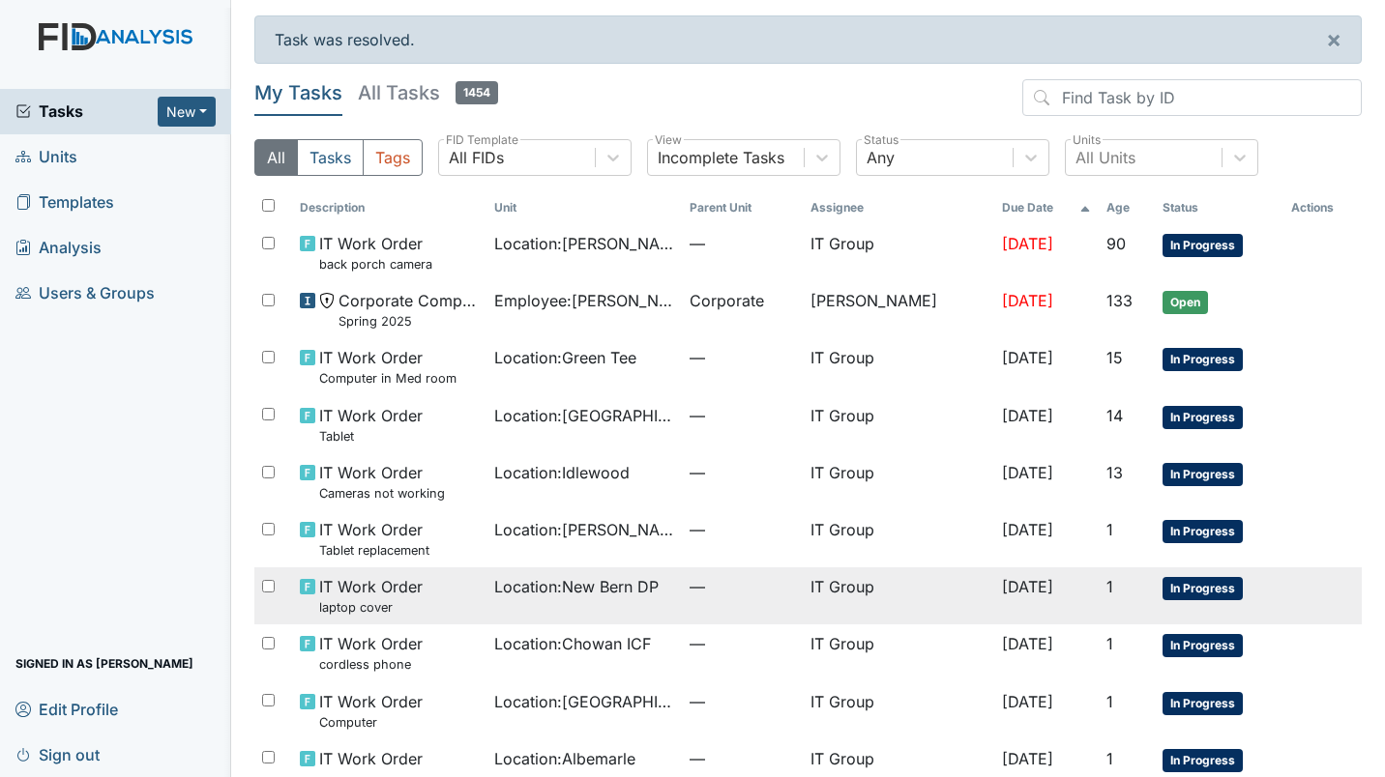
click at [689, 601] on td "—" at bounding box center [742, 596] width 121 height 57
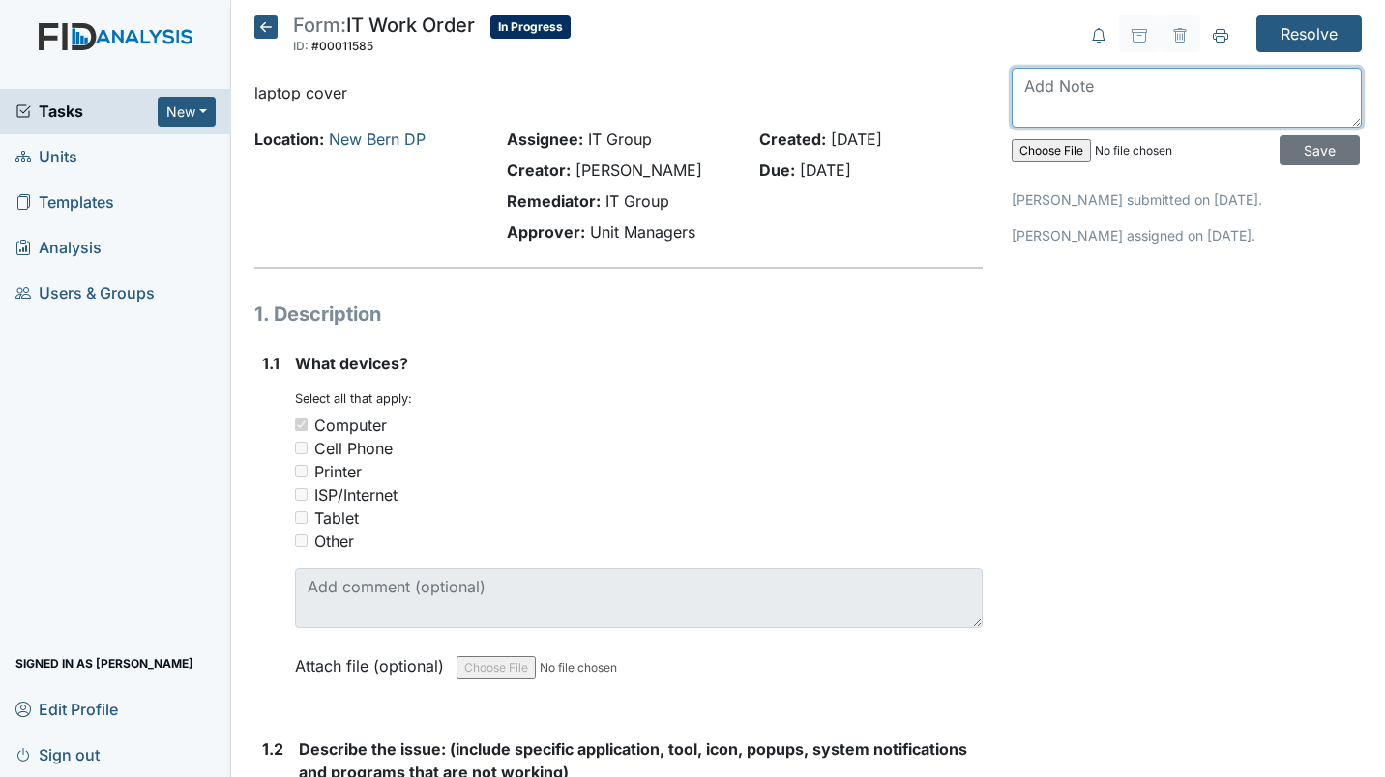
click at [1077, 77] on textarea at bounding box center [1187, 98] width 350 height 60
type textarea "L"
type textarea "O"
type textarea "Loosed hinge that was causing the problem."
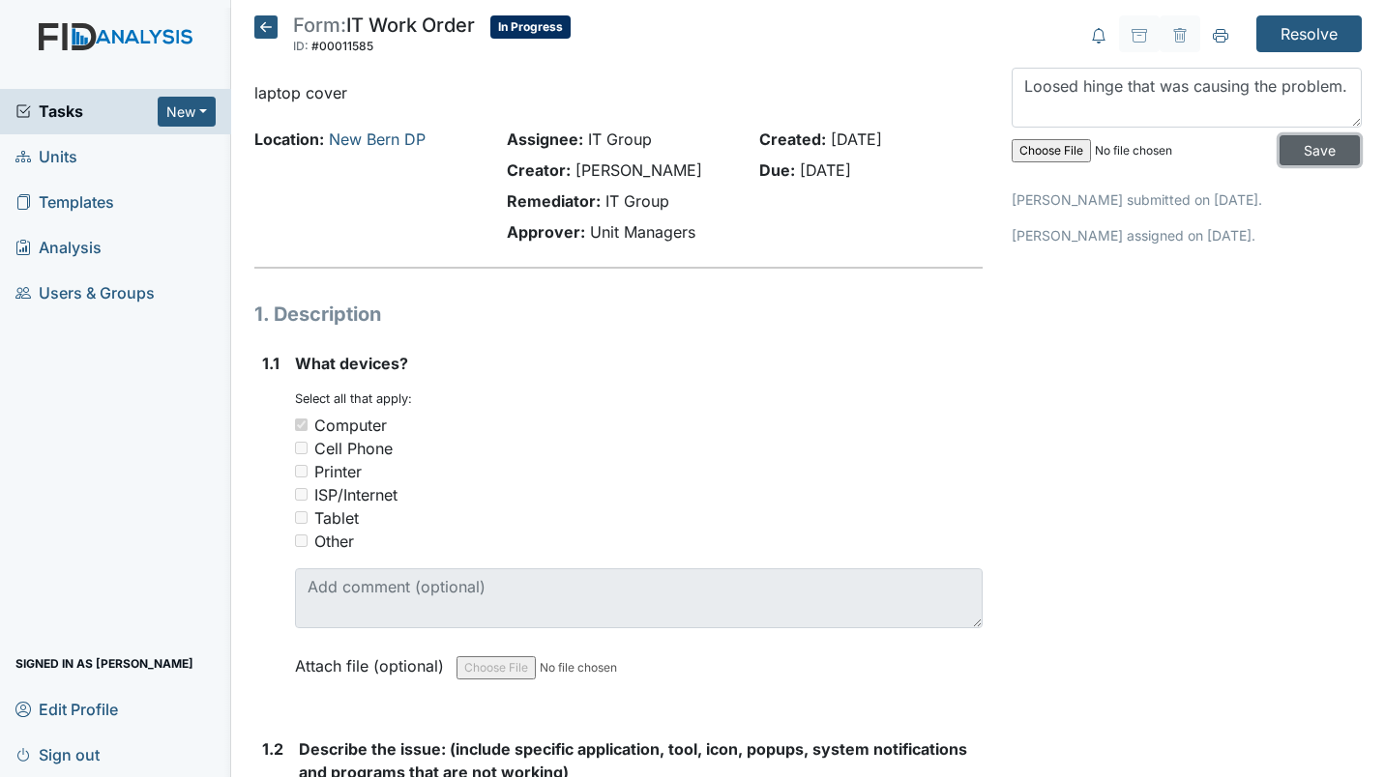
click at [1314, 163] on input "Save" at bounding box center [1319, 150] width 80 height 30
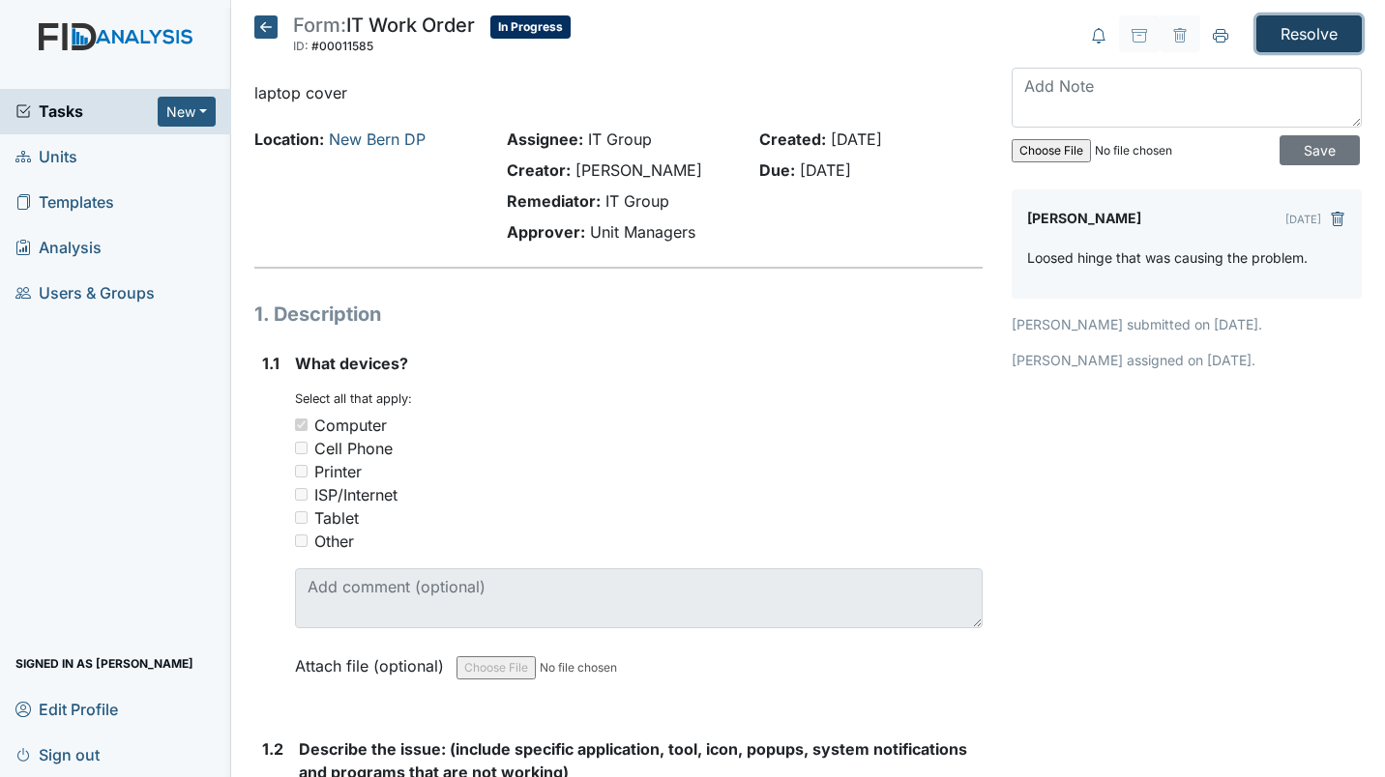
click at [1312, 29] on input "Resolve" at bounding box center [1308, 33] width 105 height 37
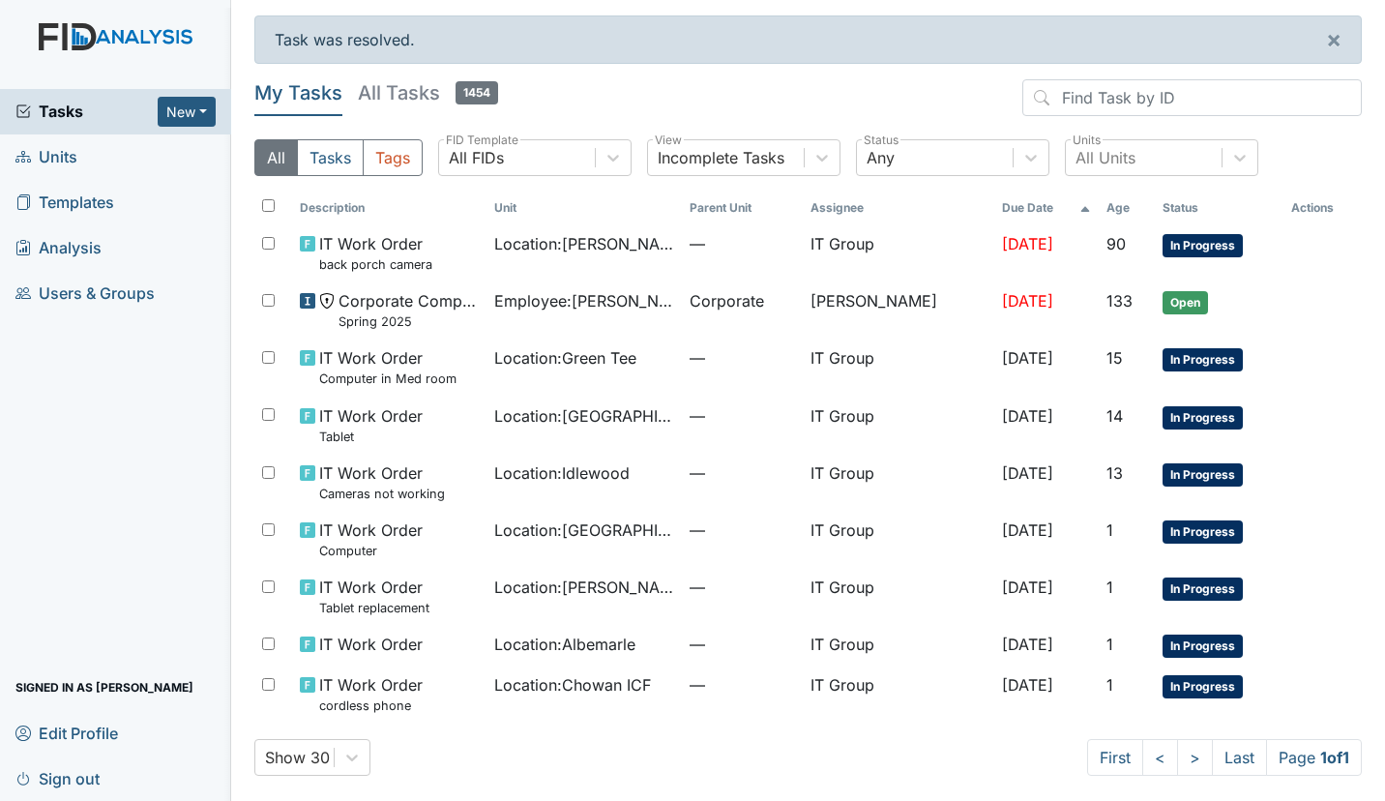
click at [845, 77] on main "Task was resolved. × My Tasks All Tasks 1454 All Tasks Tags All FIDs FID Templa…" at bounding box center [808, 400] width 1154 height 801
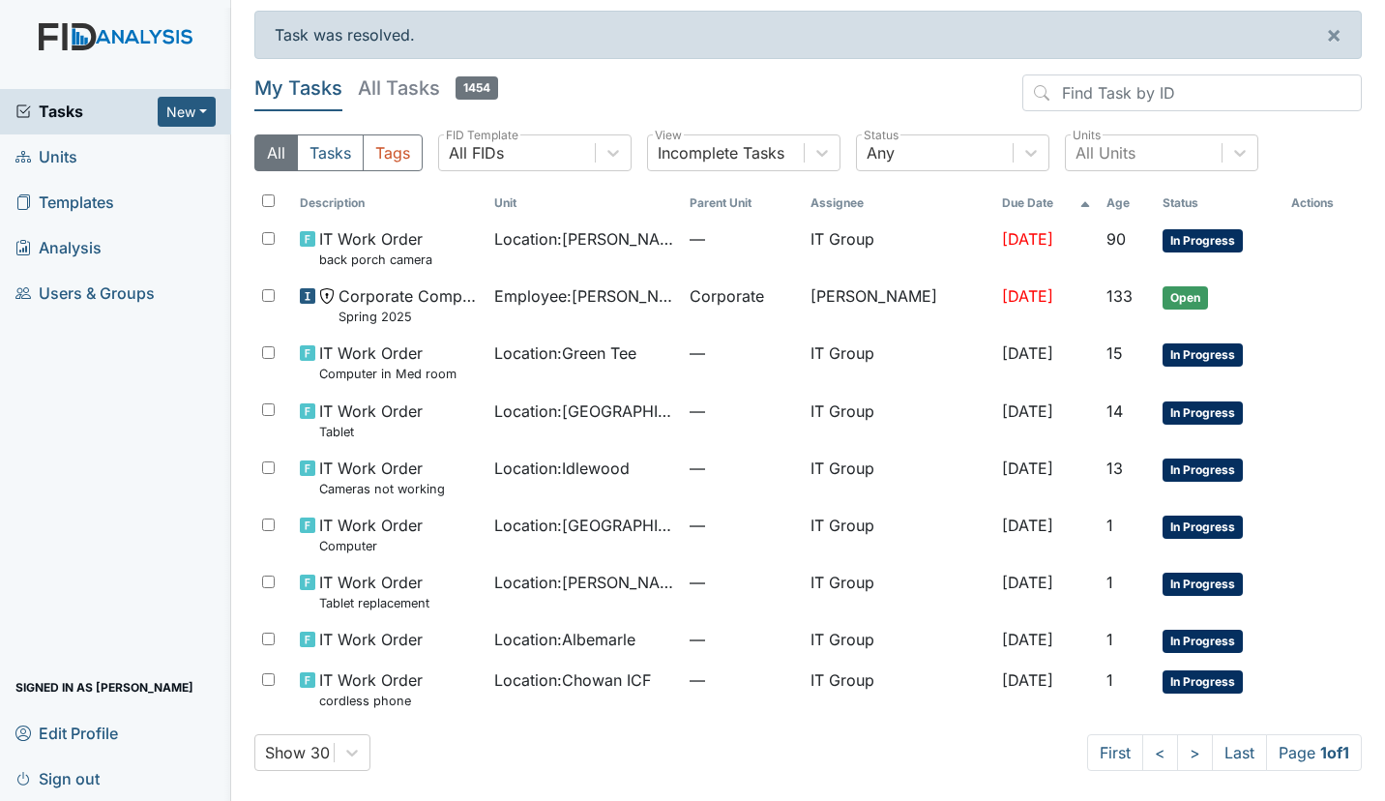
click at [751, 544] on td "—" at bounding box center [742, 534] width 121 height 57
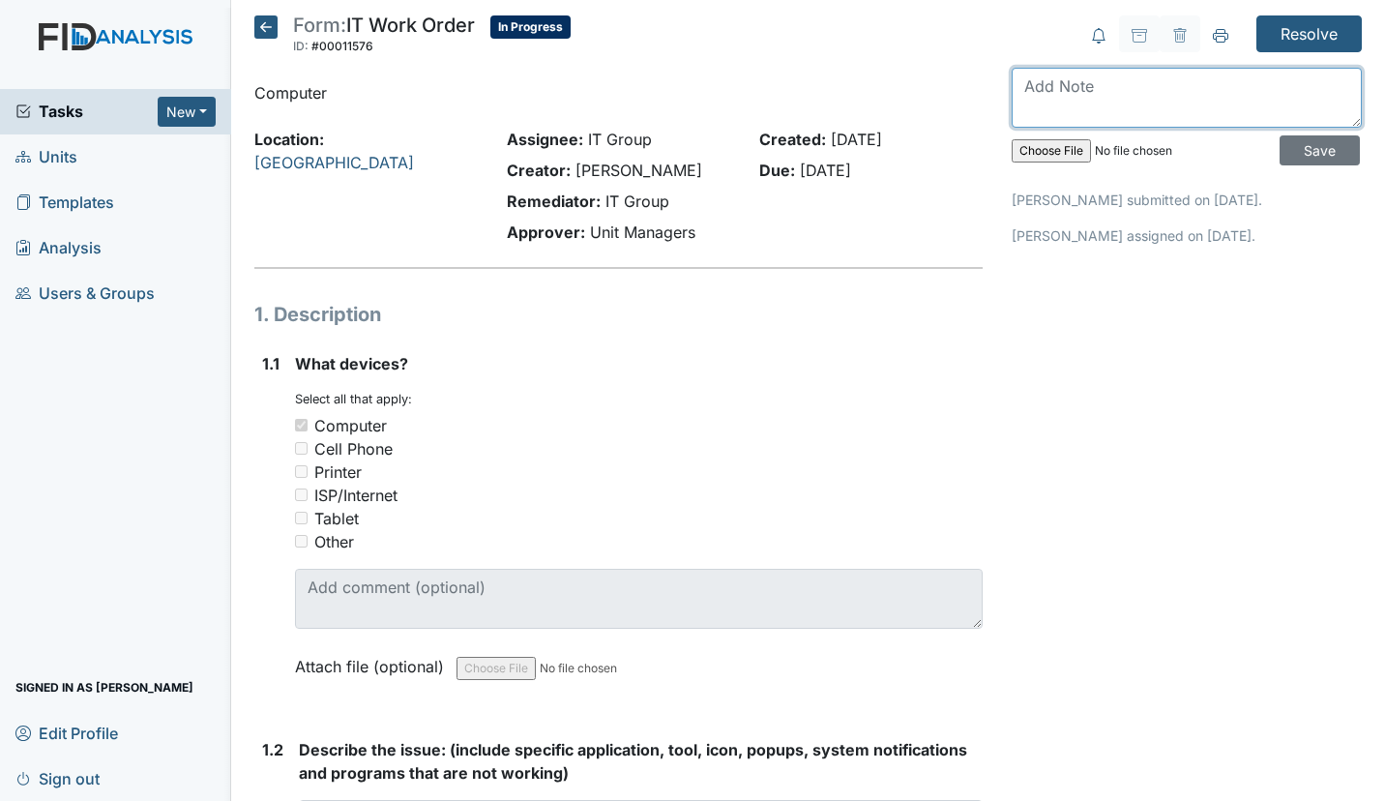
click at [1161, 105] on textarea at bounding box center [1187, 98] width 350 height 60
type textarea "R"
type textarea "Ordered replacement."
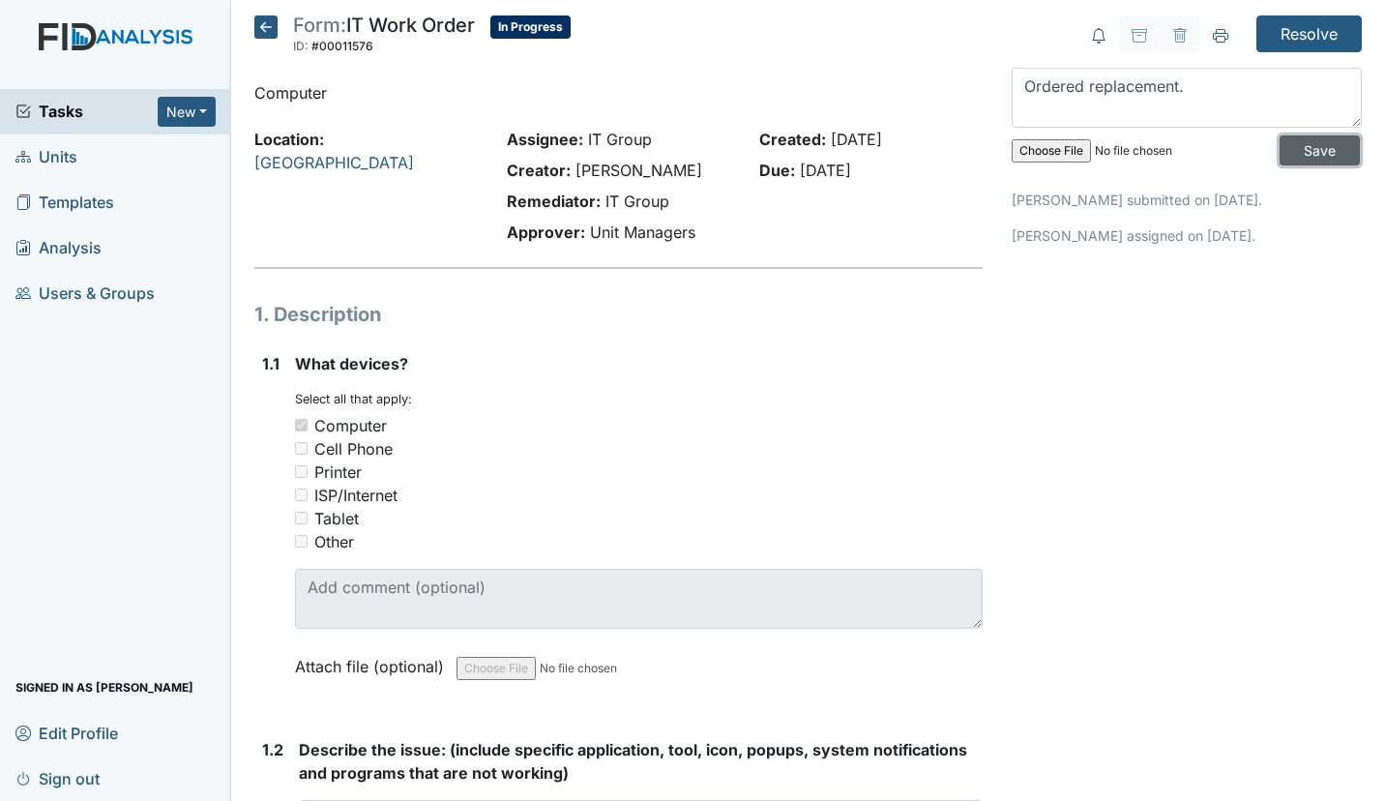
click at [1279, 151] on input "Save" at bounding box center [1319, 150] width 80 height 30
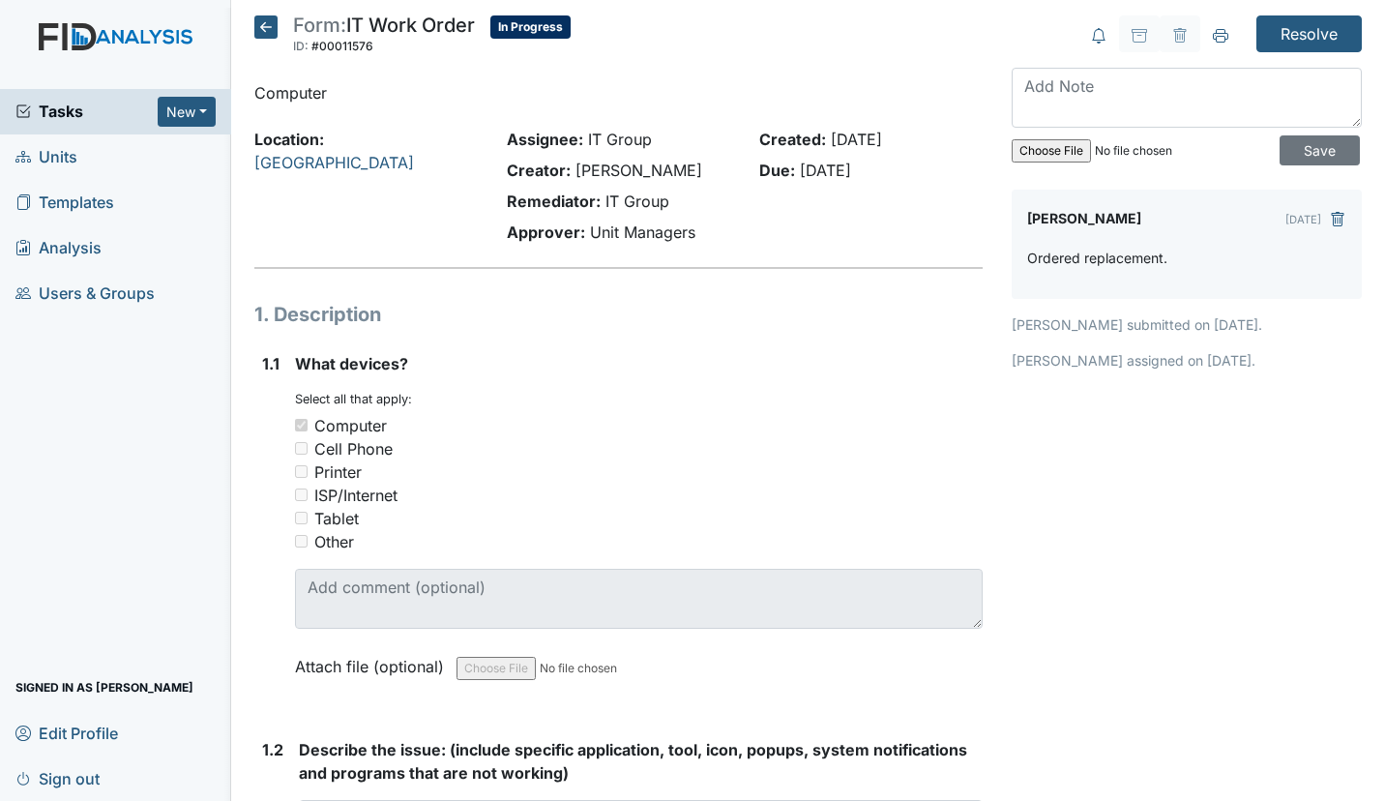
scroll to position [6, 0]
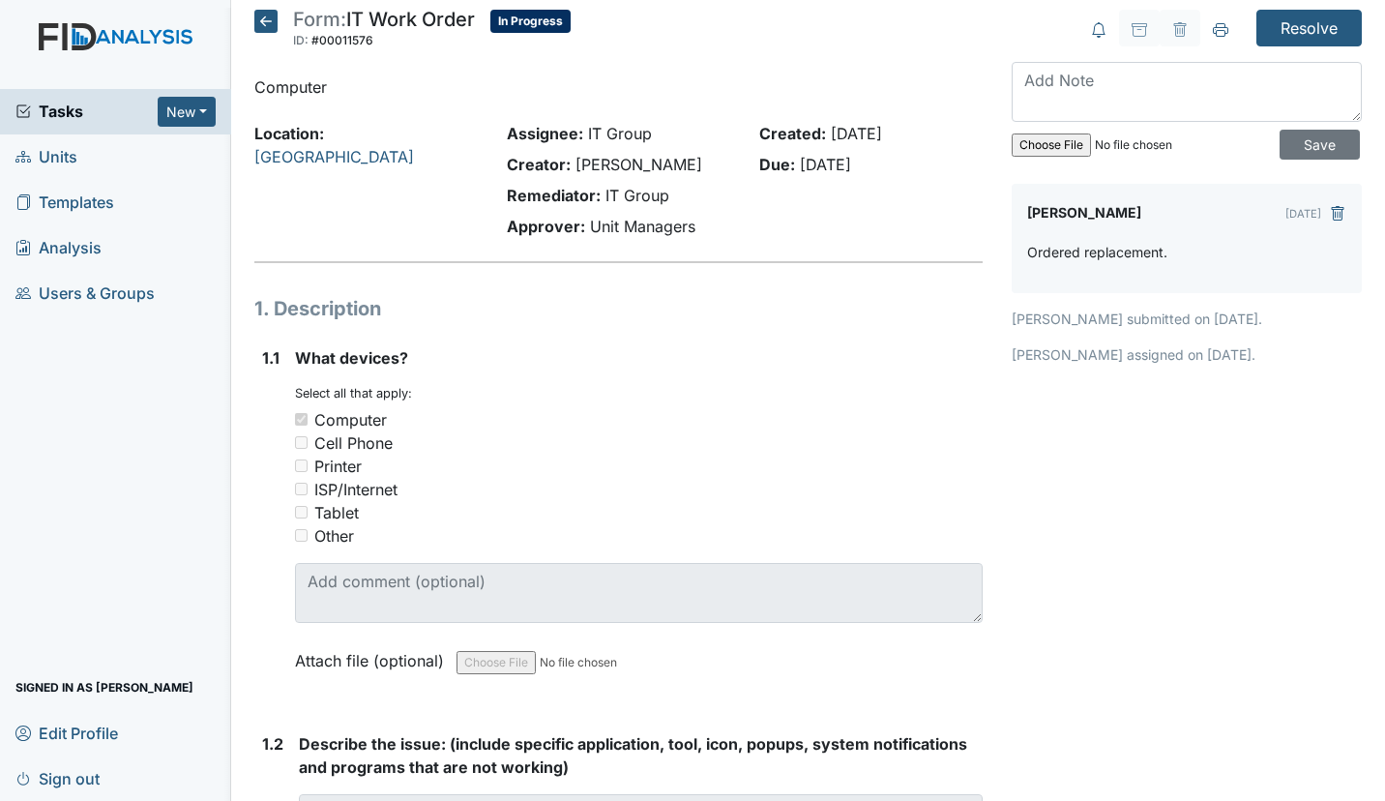
click at [275, 21] on icon at bounding box center [265, 21] width 23 height 23
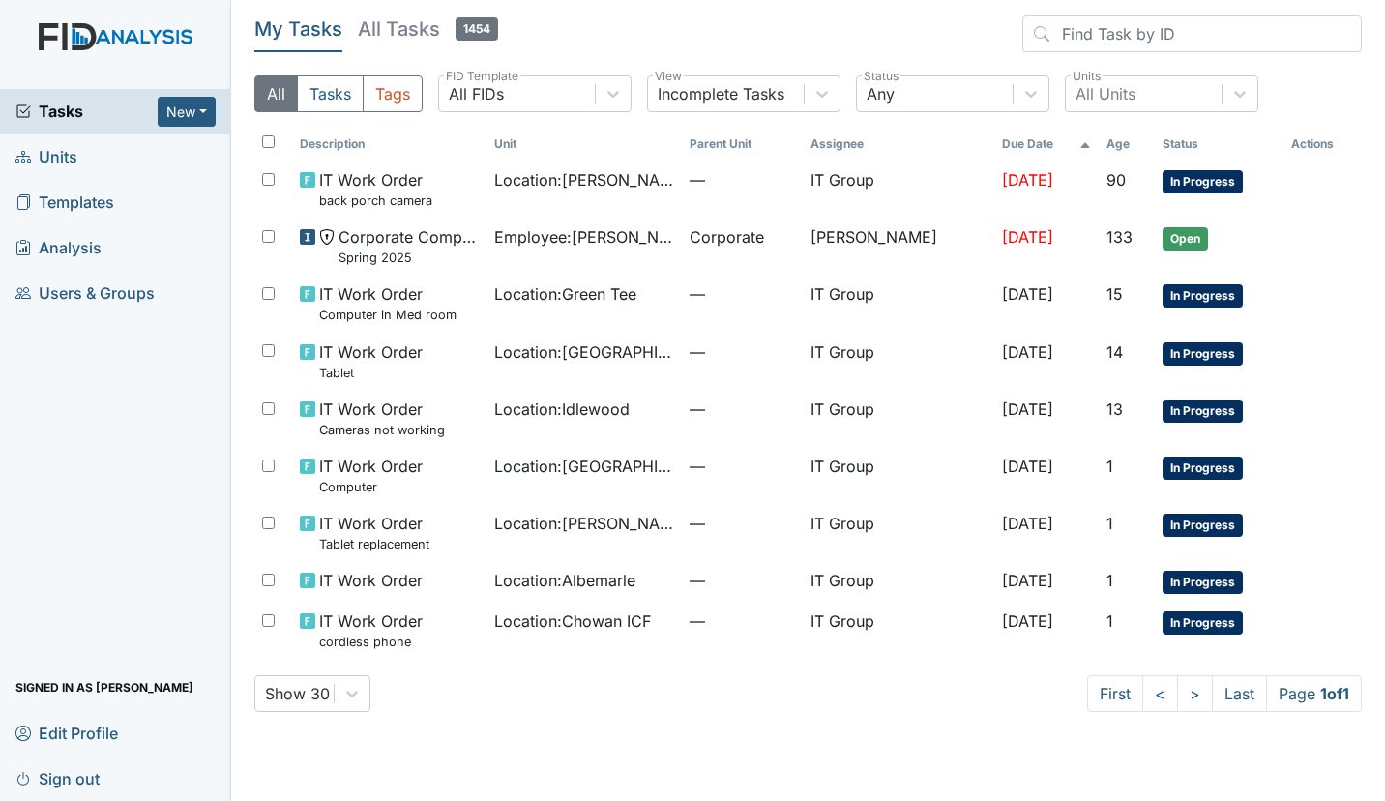
click at [855, 568] on td "IT Group" at bounding box center [898, 581] width 191 height 41
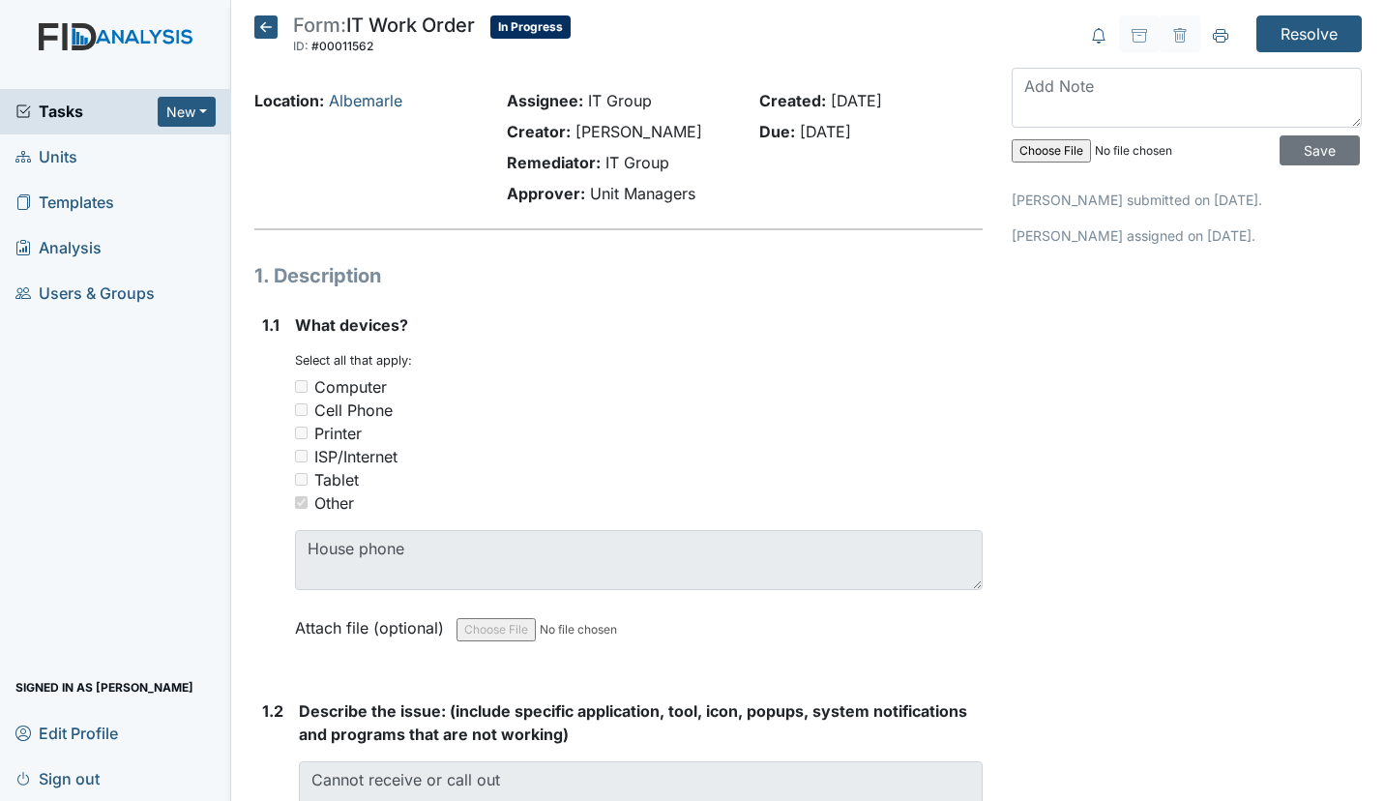
click at [257, 28] on icon at bounding box center [265, 26] width 23 height 23
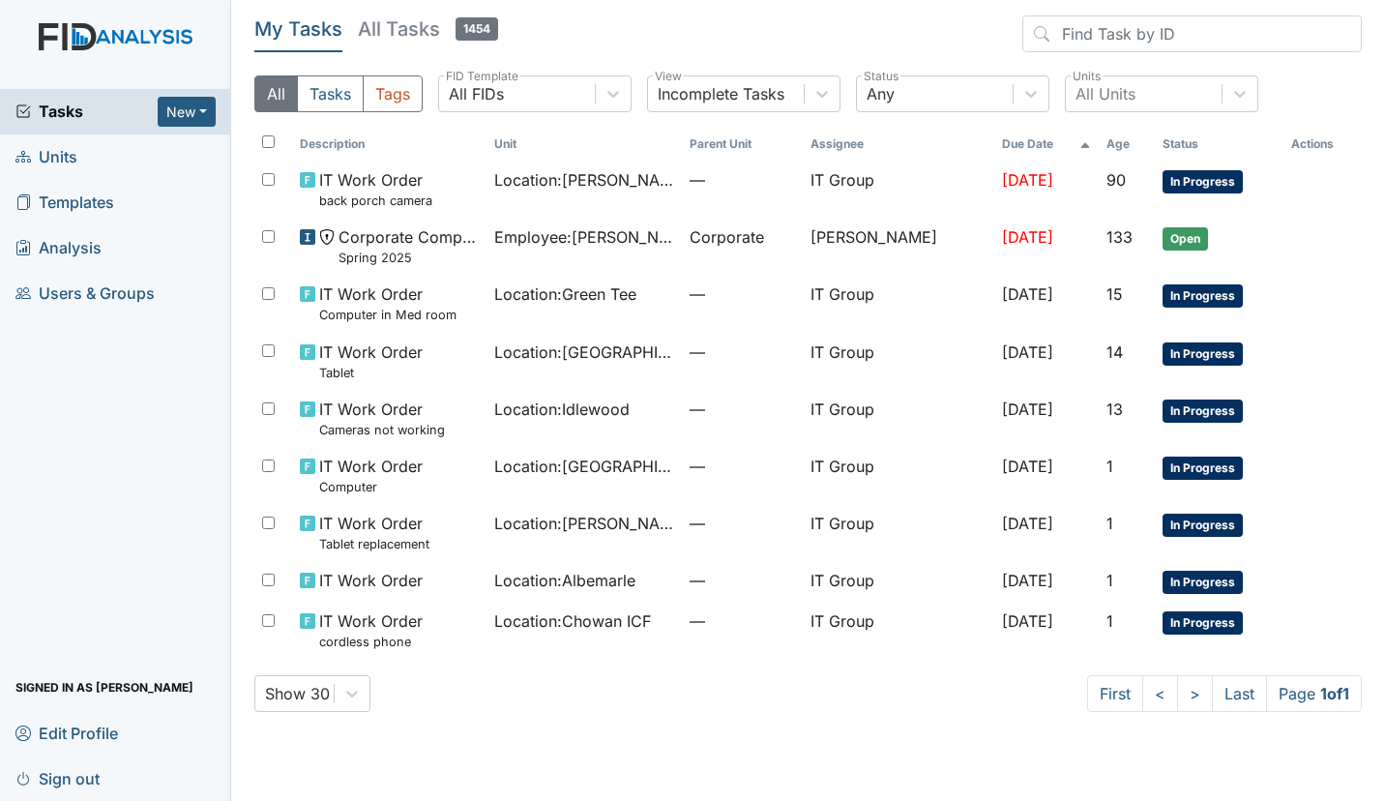
click at [865, 343] on td "IT Group" at bounding box center [898, 361] width 191 height 57
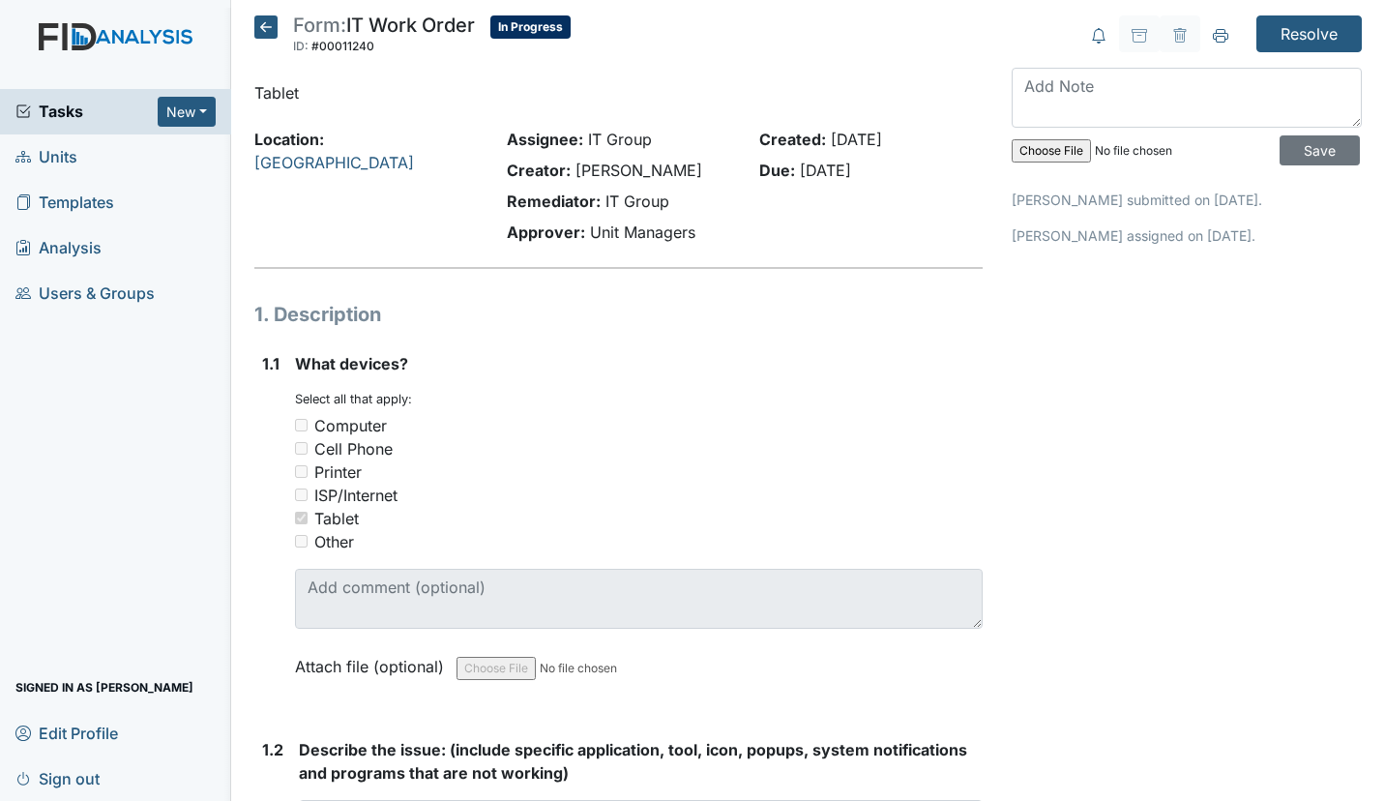
click at [263, 24] on icon at bounding box center [265, 26] width 23 height 23
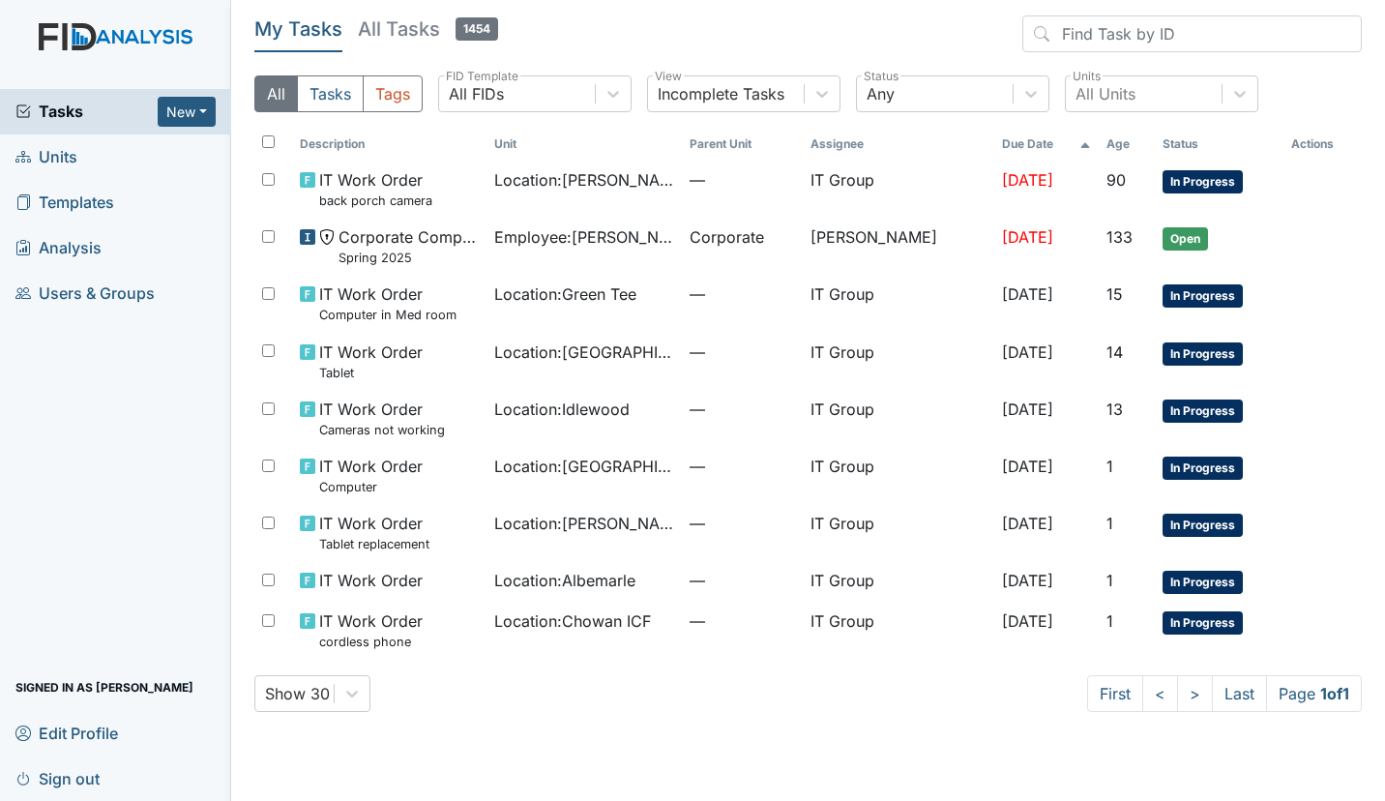
click at [659, 371] on td "Location : [GEOGRAPHIC_DATA]" at bounding box center [583, 361] width 195 height 57
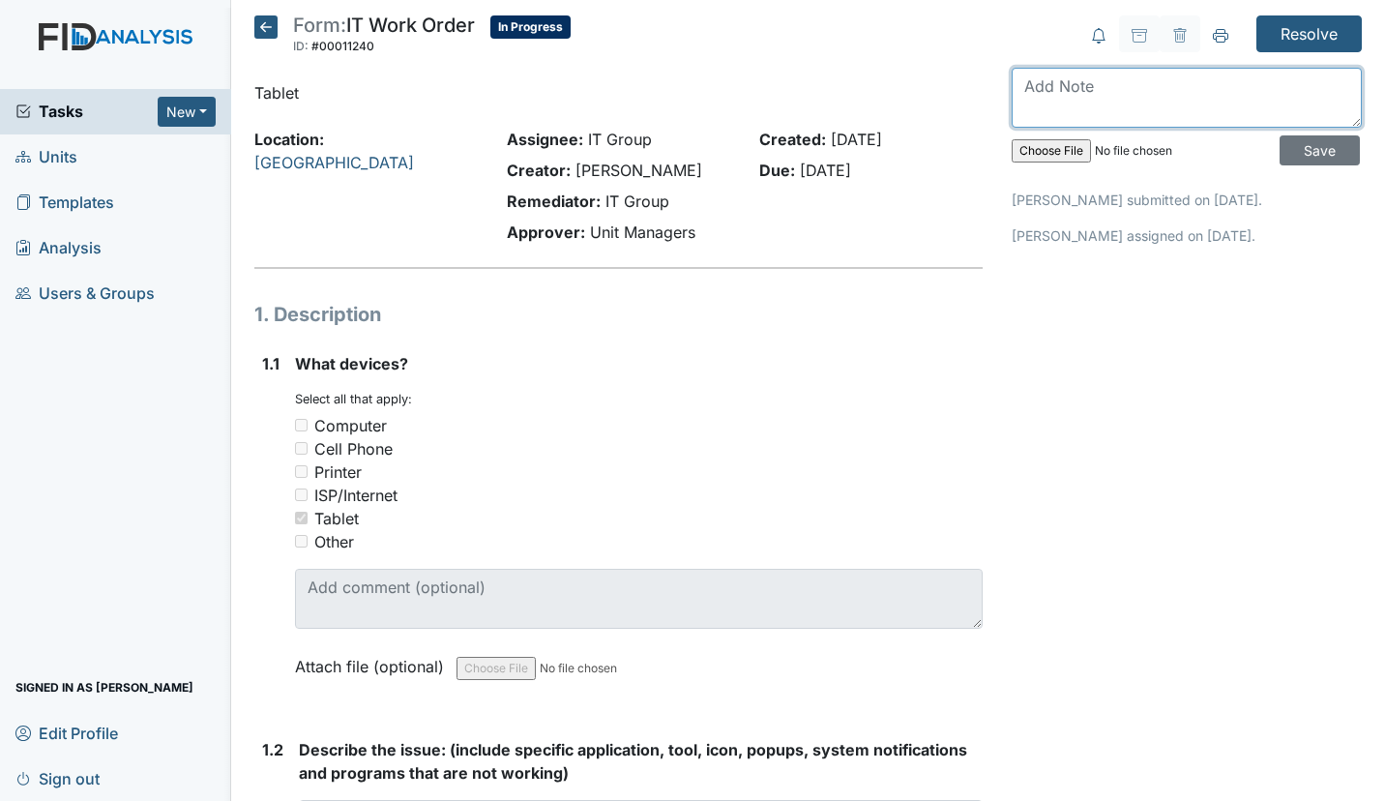
click at [1115, 113] on textarea at bounding box center [1187, 98] width 350 height 60
type textarea "P"
click at [267, 23] on icon at bounding box center [265, 26] width 23 height 23
